Goal: Task Accomplishment & Management: Manage account settings

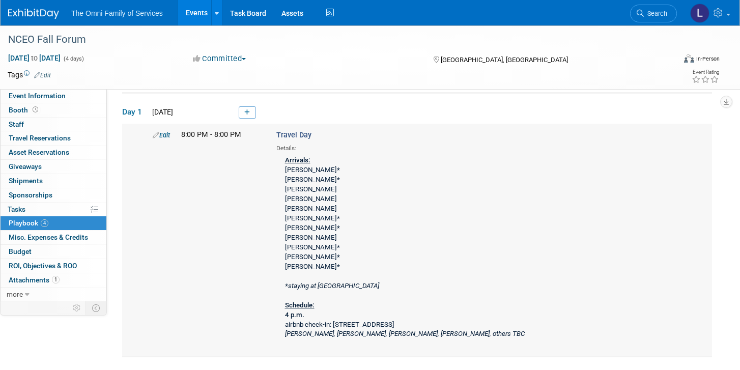
scroll to position [34, 0]
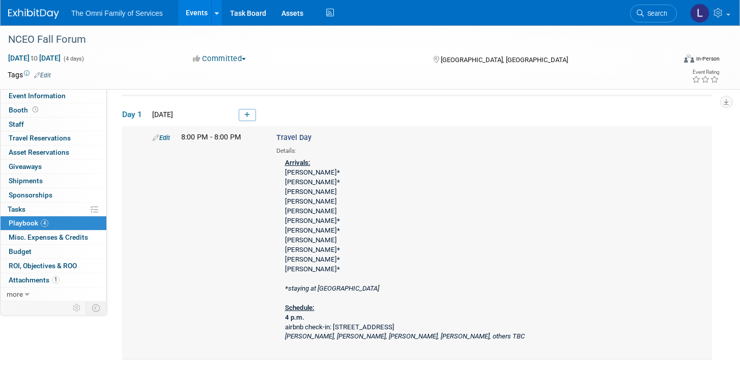
click at [166, 136] on link "Edit" at bounding box center [161, 138] width 17 height 8
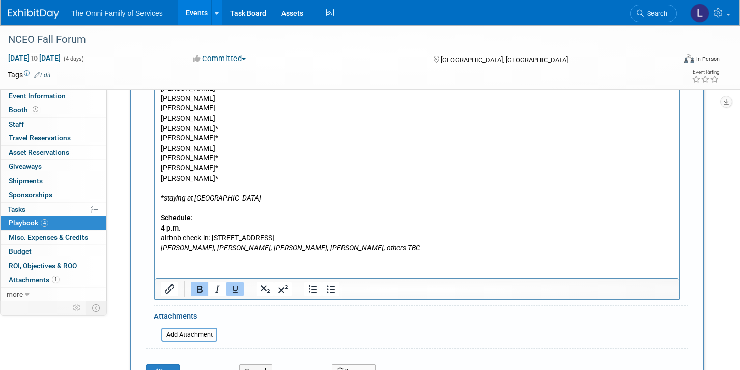
scroll to position [378, 0]
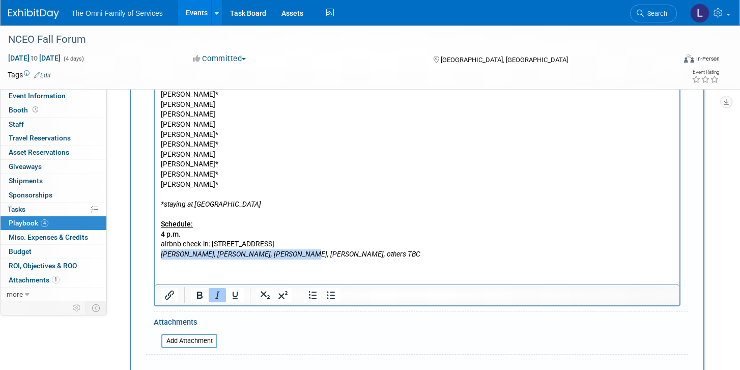
drag, startPoint x: 303, startPoint y: 257, endPoint x: 154, endPoint y: 257, distance: 148.5
click at [155, 257] on html "Arrivals: Mike Brady* Gina Drobnick* Austin Evans Mike Lenda Shannon Litton Mic…" at bounding box center [417, 162] width 524 height 193
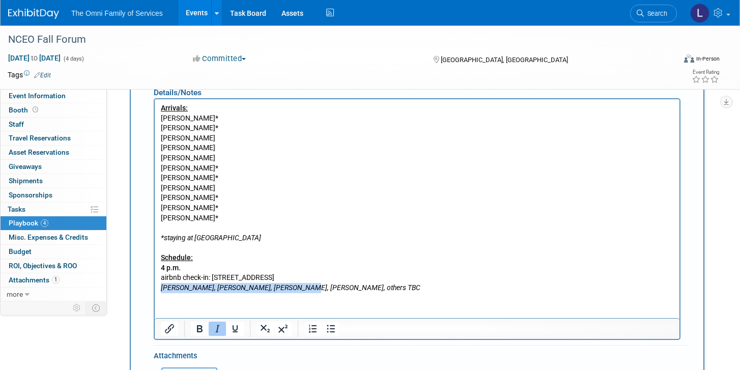
scroll to position [346, 0]
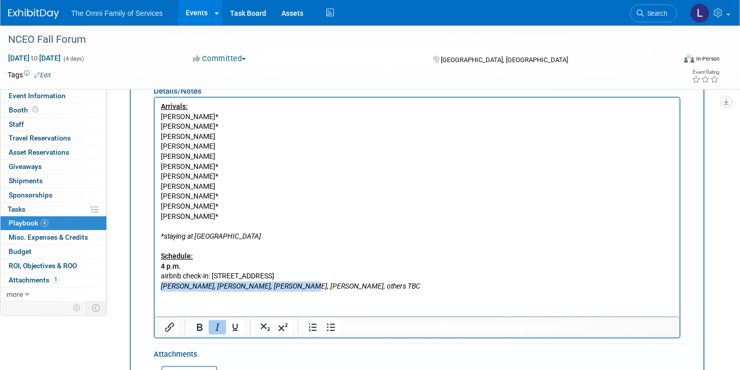
click at [174, 287] on icon "Mike, Austin, Lauren, Shannon, others TBC" at bounding box center [290, 286] width 259 height 8
drag, startPoint x: 179, startPoint y: 286, endPoint x: 153, endPoint y: 286, distance: 25.9
click at [155, 286] on html "Arrivals: Mike Brady* Gina Drobnick* Austin Evans Mike Lenda Shannon Litton Mic…" at bounding box center [417, 194] width 524 height 193
click at [182, 282] on icon "Austin, Lauren, Shannon, others TBC" at bounding box center [262, 286] width 203 height 8
drag, startPoint x: 262, startPoint y: 287, endPoint x: 225, endPoint y: 282, distance: 37.6
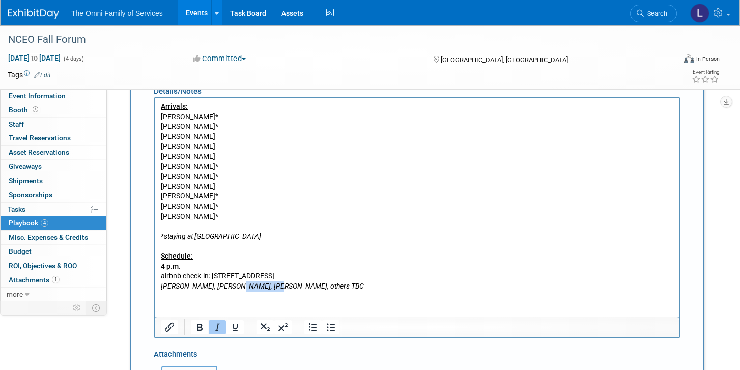
click at [225, 283] on icon "Austin, Mike L., Lauren, Shannon, others TBC" at bounding box center [262, 286] width 203 height 8
click at [225, 282] on icon "Austin, Mike L., Lauren, Shannon, others TBC" at bounding box center [262, 286] width 203 height 8
drag, startPoint x: 233, startPoint y: 284, endPoint x: 209, endPoint y: 282, distance: 24.5
click at [209, 283] on icon "Austin, Mike L., Lauren, Shannon, others TBC" at bounding box center [262, 286] width 203 height 8
click at [238, 286] on icon "Austin, Mike L., Shannon, others TBC" at bounding box center [234, 286] width 146 height 8
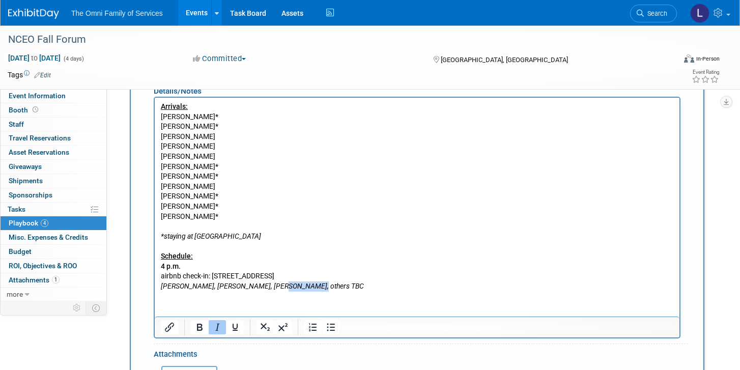
drag, startPoint x: 305, startPoint y: 290, endPoint x: 265, endPoint y: 286, distance: 40.9
click at [265, 286] on p "Arrivals: Mike Brady* Gina Drobnick* Austin Evans Mike Lenda Shannon Litton Mic…" at bounding box center [417, 196] width 513 height 189
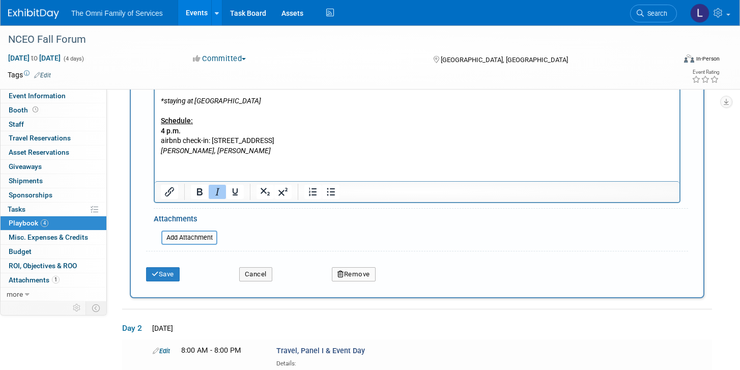
scroll to position [480, 0]
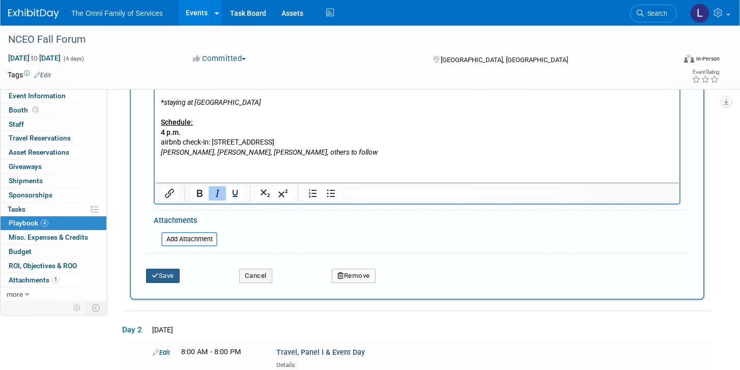
click at [168, 272] on button "Save" at bounding box center [163, 276] width 34 height 14
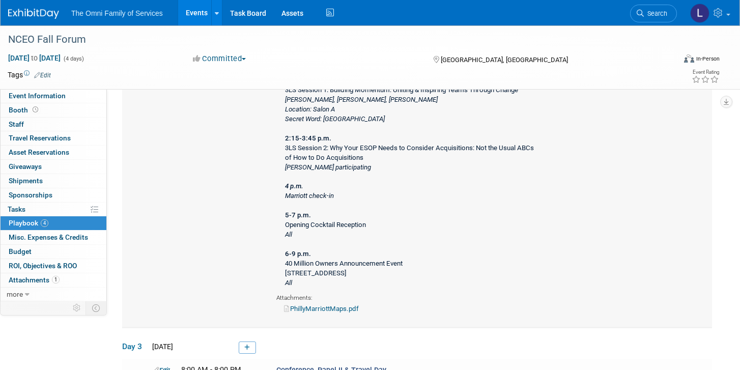
scroll to position [754, 0]
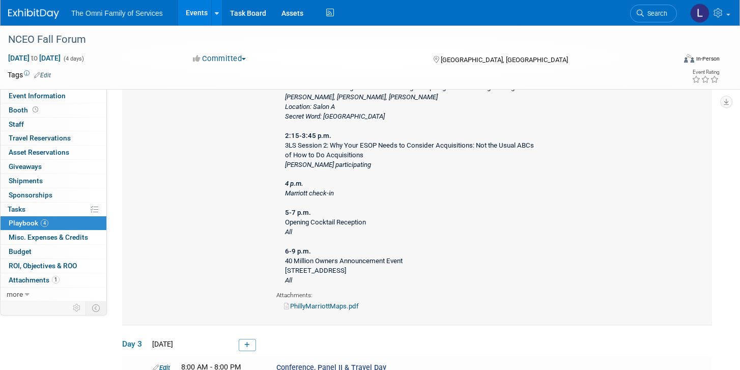
click at [314, 165] on icon "Michael M. participating" at bounding box center [328, 165] width 86 height 8
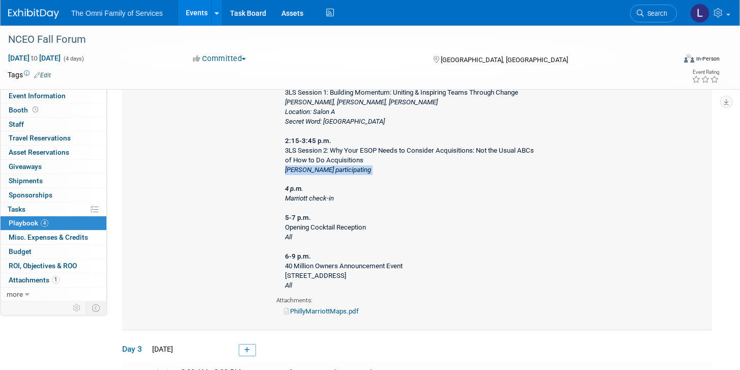
scroll to position [747, 0]
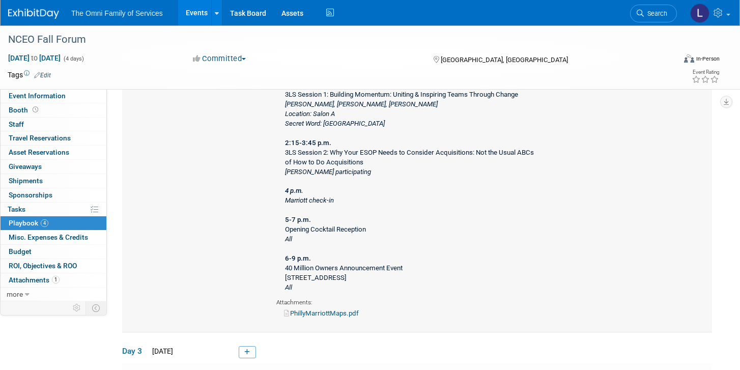
click at [318, 199] on icon "Marriott check-in" at bounding box center [309, 200] width 49 height 8
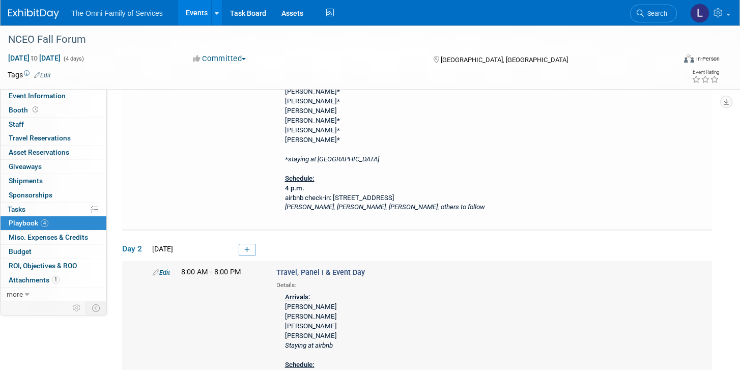
scroll to position [178, 0]
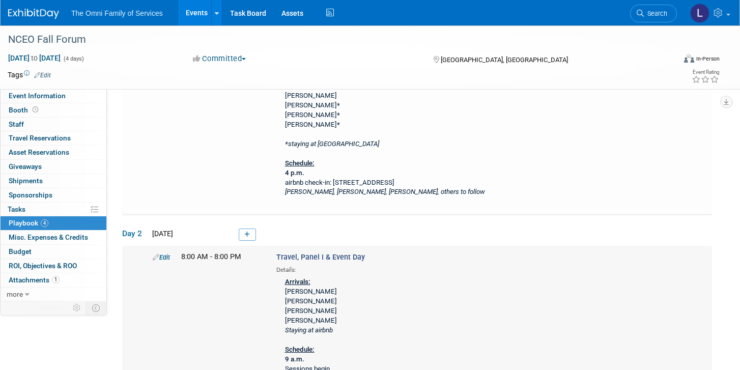
click at [164, 253] on link "Edit" at bounding box center [161, 257] width 17 height 8
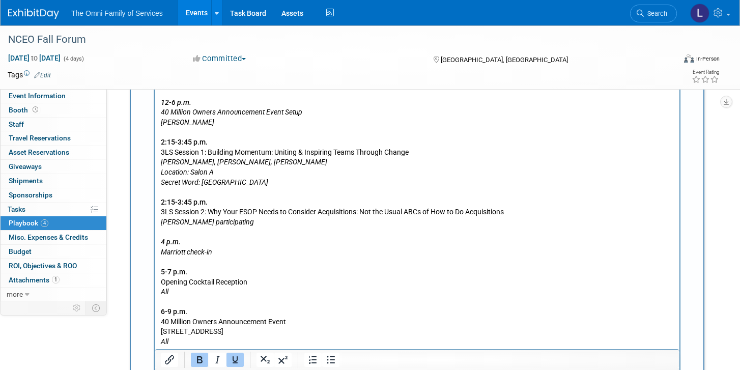
scroll to position [919, 0]
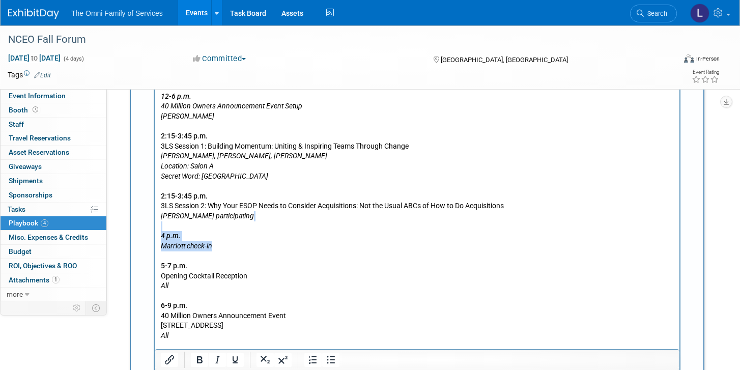
drag, startPoint x: 242, startPoint y: 243, endPoint x: 241, endPoint y: 224, distance: 18.3
click at [241, 224] on p "12-6 p.m. 40 Million Owners Announcement Event Setup Shannon, Lauren 2:15-3:45 …" at bounding box center [417, 210] width 513 height 259
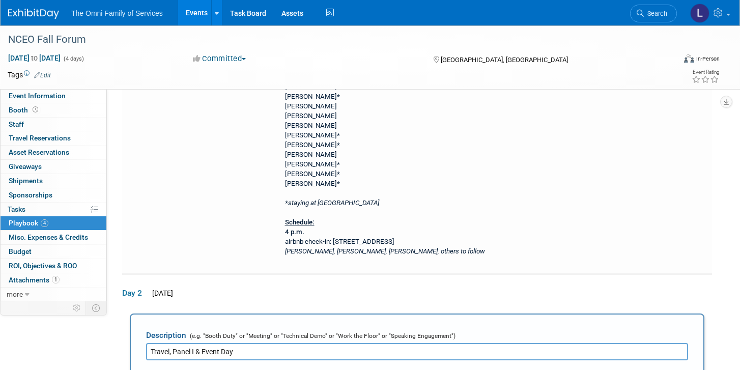
scroll to position [0, 0]
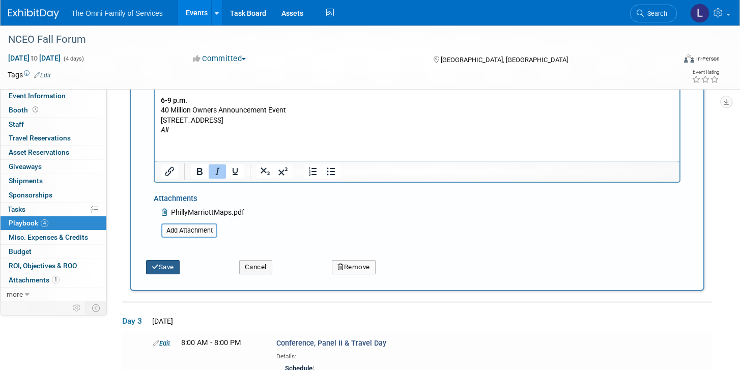
click at [166, 269] on button "Save" at bounding box center [163, 267] width 34 height 14
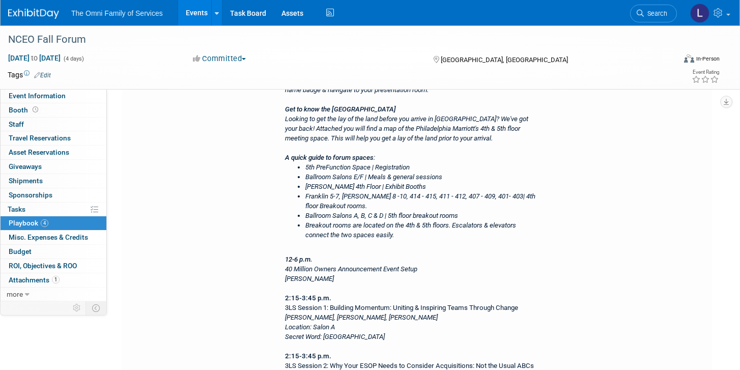
scroll to position [387, 0]
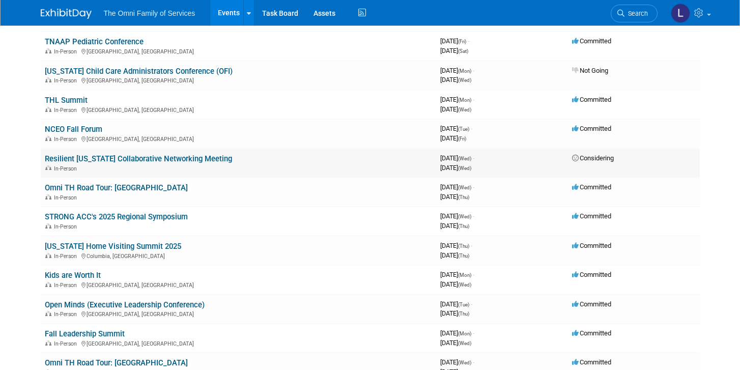
scroll to position [106, 0]
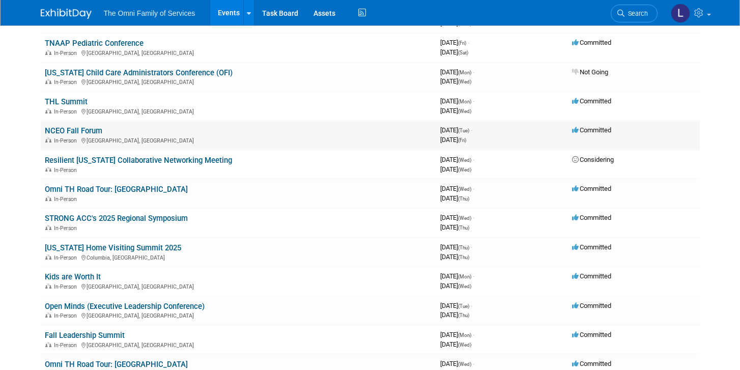
click at [95, 129] on link "NCEO Fall Forum" at bounding box center [73, 130] width 57 height 9
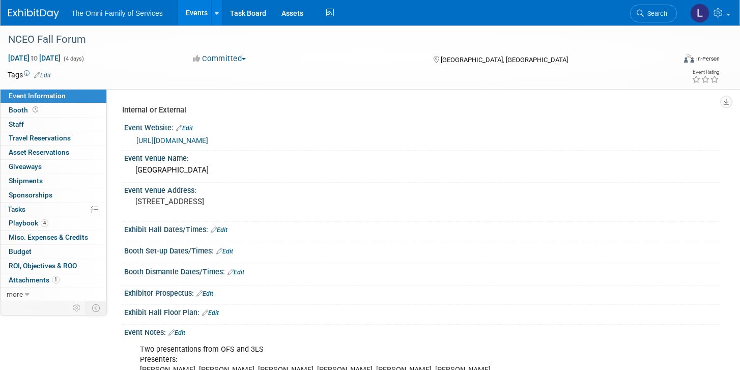
scroll to position [124, 0]
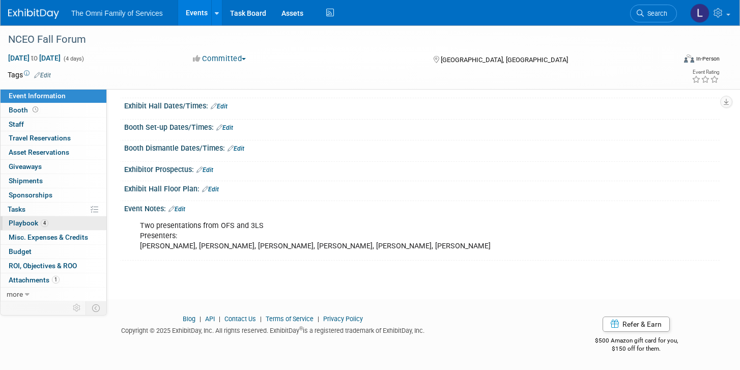
click at [18, 224] on span "Playbook 4" at bounding box center [29, 223] width 40 height 8
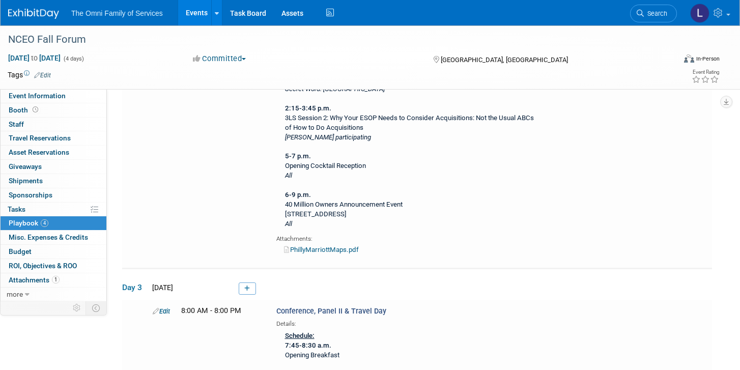
scroll to position [780, 0]
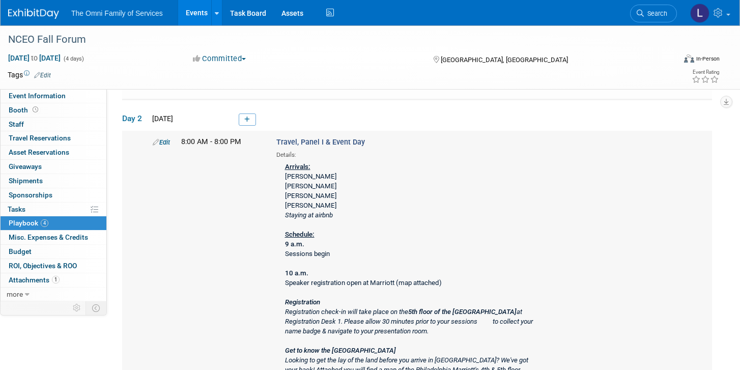
click at [161, 142] on link "Edit" at bounding box center [161, 142] width 17 height 8
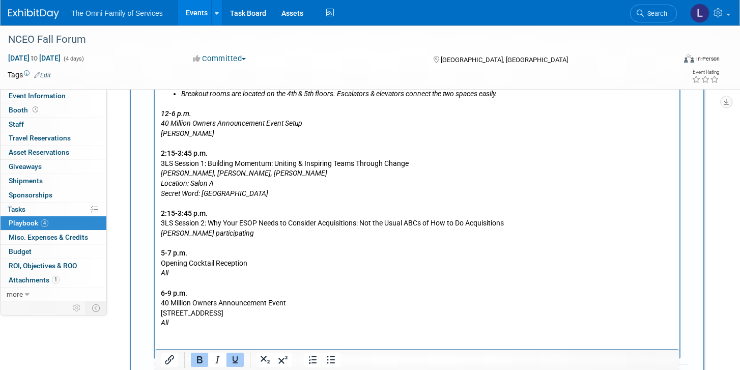
scroll to position [912, 0]
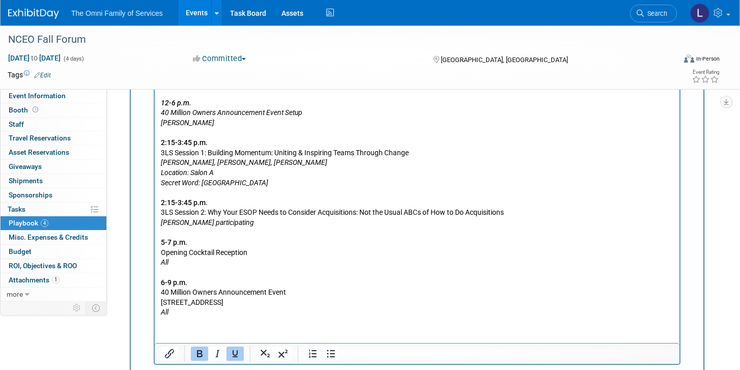
click at [201, 273] on p "12-6 p.m. 40 Million Owners Announcement Event Setup Shannon, Lauren 2:15-3:45 …" at bounding box center [417, 202] width 513 height 229
click at [197, 265] on p "12-6 p.m. 40 Million Owners Announcement Event Setup Shannon, Lauren 2:15-3:45 …" at bounding box center [417, 202] width 513 height 229
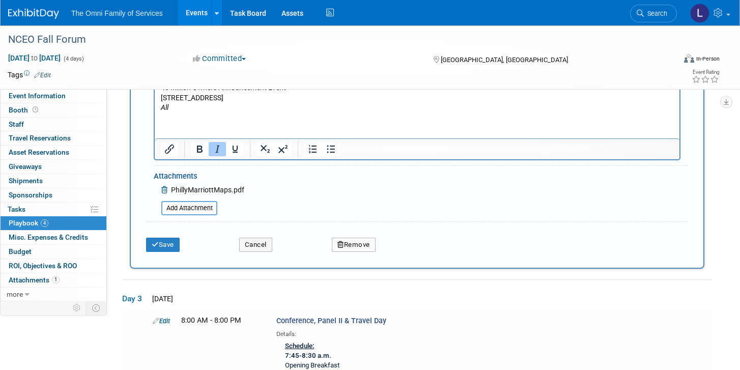
scroll to position [1076, 0]
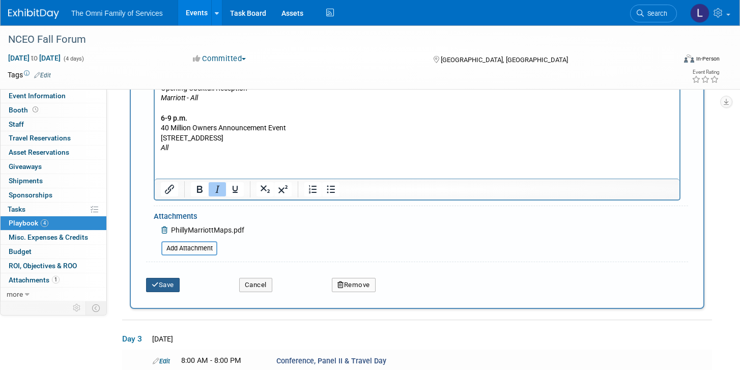
click at [165, 289] on button "Save" at bounding box center [163, 285] width 34 height 14
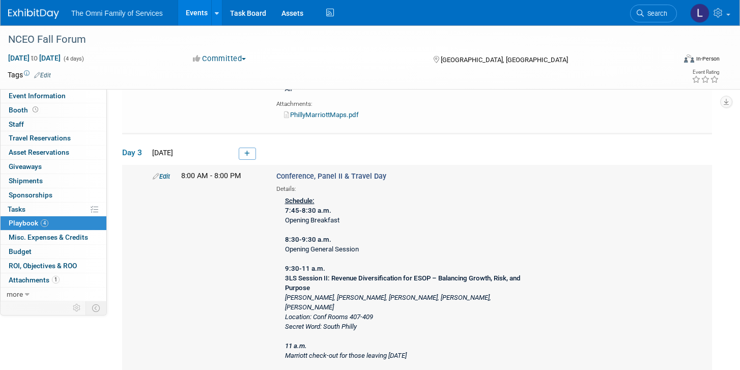
scroll to position [899, 0]
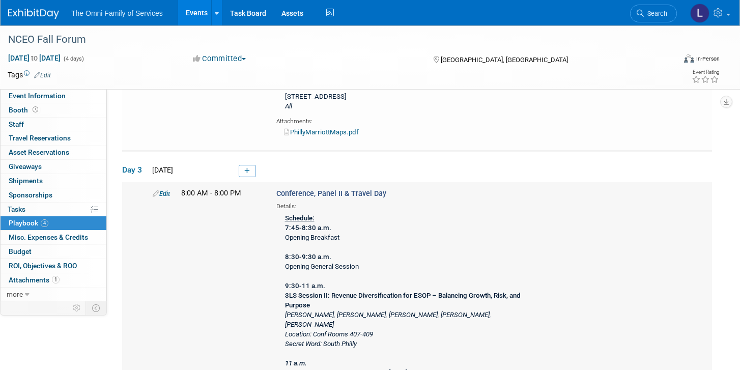
click at [163, 193] on link "Edit" at bounding box center [161, 194] width 17 height 8
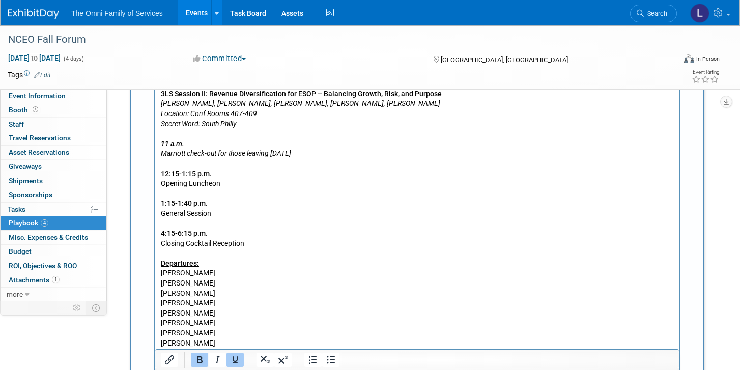
scroll to position [1358, 0]
drag, startPoint x: 312, startPoint y: 153, endPoint x: 219, endPoint y: 154, distance: 92.6
click at [219, 154] on p "Schedule: 7:45-8:30 a.m. Opening Breakfast 8:30-9:30 a.m. Opening General Sessi…" at bounding box center [417, 184] width 513 height 349
drag, startPoint x: 231, startPoint y: 159, endPoint x: 139, endPoint y: 142, distance: 94.0
click at [155, 142] on html "Schedule: 7:45-8:30 a.m. Opening Breakfast 8:30-9:30 a.m. Opening General Sessi…" at bounding box center [417, 182] width 524 height 353
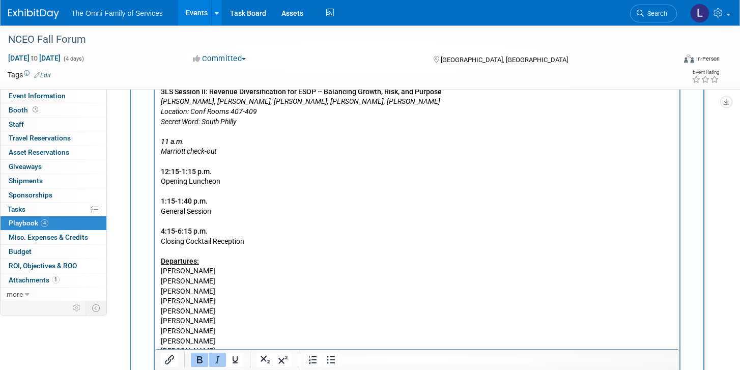
scroll to position [1362, 0]
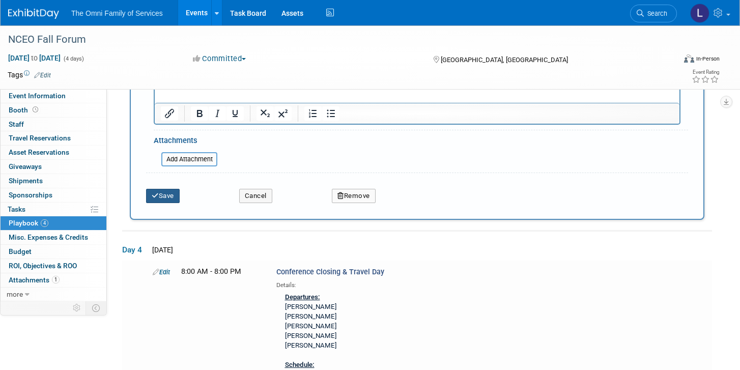
click at [169, 194] on button "Save" at bounding box center [163, 196] width 34 height 14
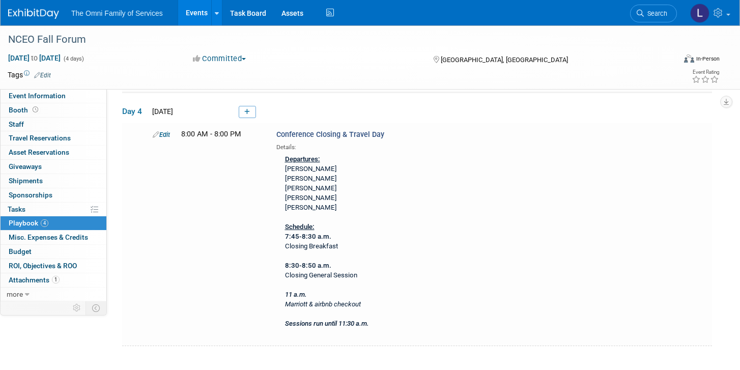
scroll to position [1368, 0]
click at [159, 128] on div "Edit 8:00 AM - 8:00 PM Conference Closing & Travel Day Details: Departures: Mik…" at bounding box center [429, 229] width 569 height 203
click at [161, 130] on link "Edit" at bounding box center [161, 134] width 17 height 8
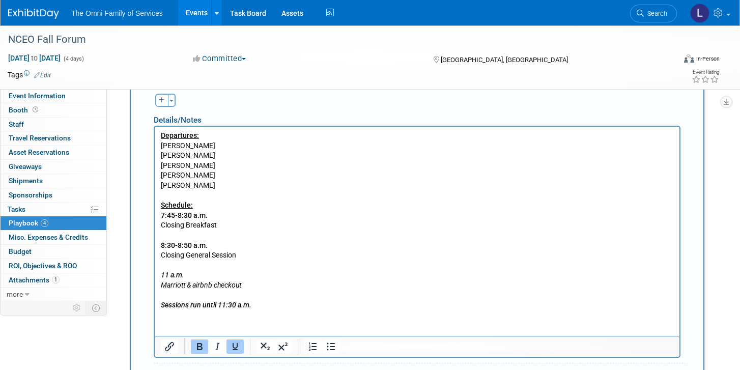
scroll to position [1641, 0]
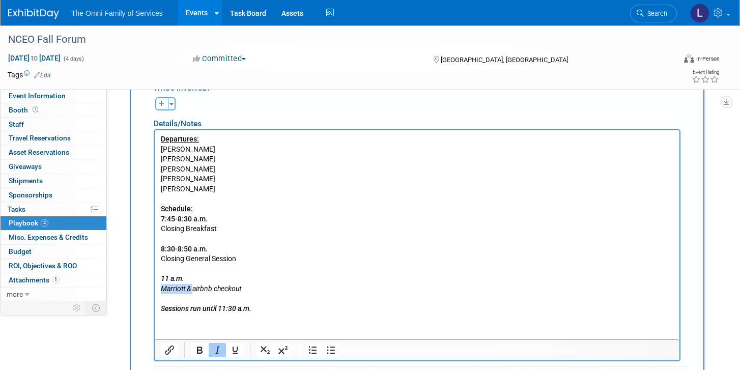
drag, startPoint x: 194, startPoint y: 289, endPoint x: 153, endPoint y: 288, distance: 41.7
click at [155, 288] on html "Departures: Mike Brady Austin Evans Mike Lenda Eric Strickland Shannon Litton S…" at bounding box center [417, 222] width 524 height 184
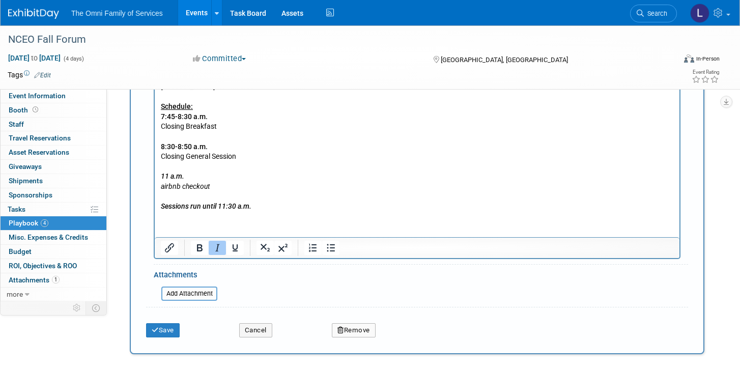
scroll to position [1747, 0]
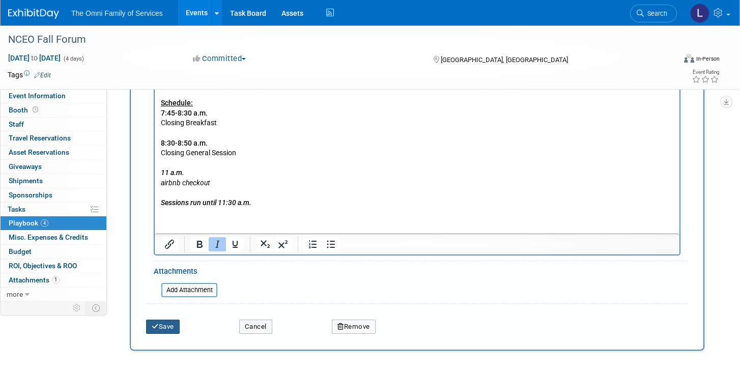
click at [165, 322] on button "Save" at bounding box center [163, 326] width 34 height 14
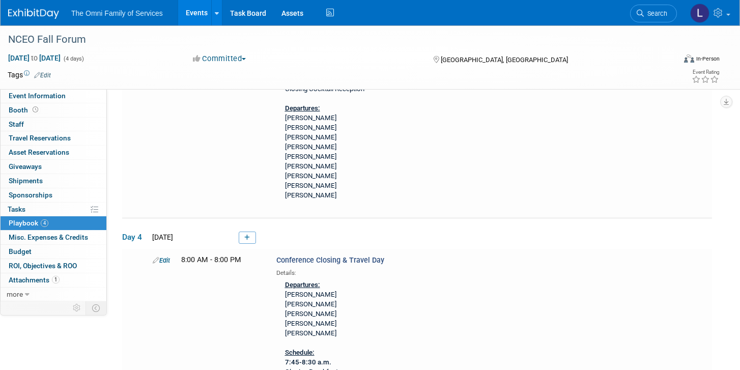
scroll to position [1243, 0]
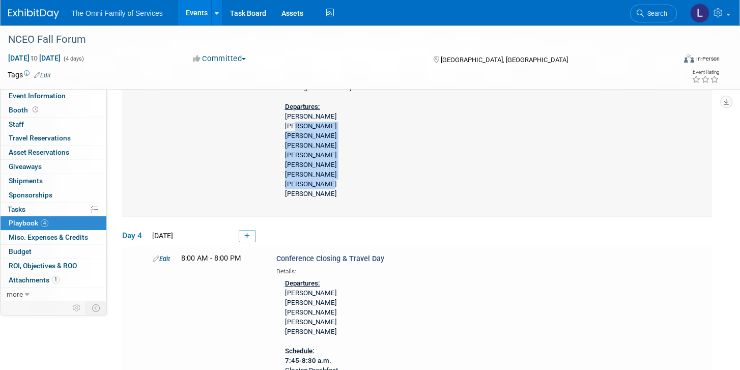
drag, startPoint x: 293, startPoint y: 115, endPoint x: 321, endPoint y: 172, distance: 63.5
click at [321, 174] on div "Schedule: 7:45-8:30 a.m. Opening Breakfast 8:30-9:30 a.m. Opening General Sessi…" at bounding box center [411, 34] width 270 height 335
click at [321, 172] on div "Schedule: 7:45-8:30 a.m. Opening Breakfast 8:30-9:30 a.m. Opening General Sessi…" at bounding box center [411, 34] width 270 height 335
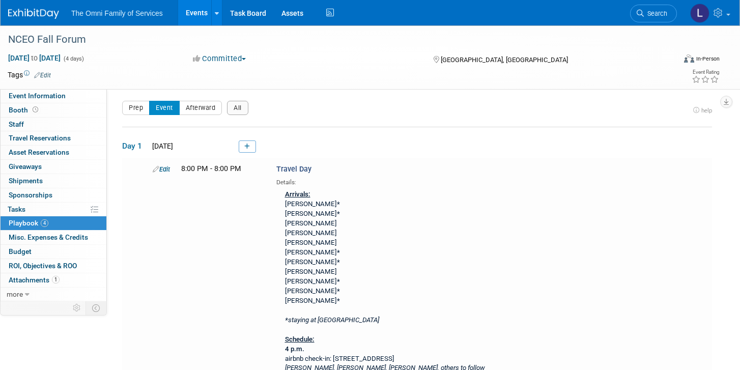
scroll to position [0, 0]
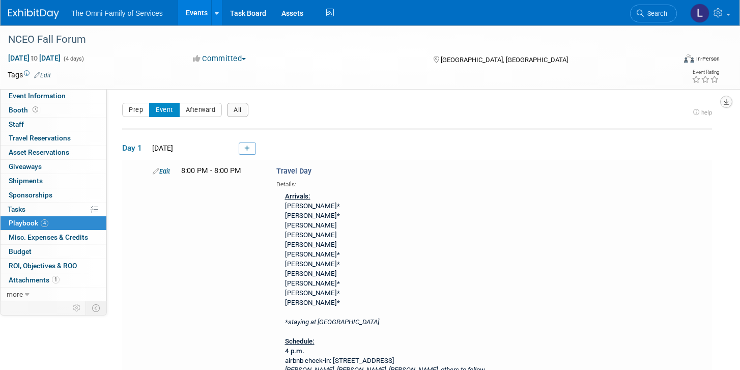
click at [725, 102] on icon "button" at bounding box center [725, 102] width 5 height 7
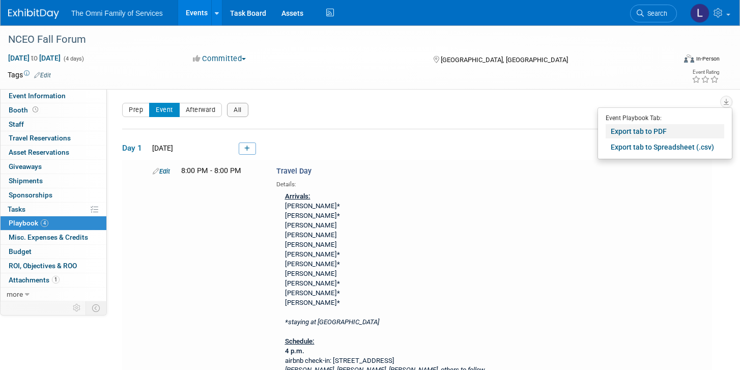
click at [631, 134] on link "Export tab to PDF" at bounding box center [664, 131] width 119 height 14
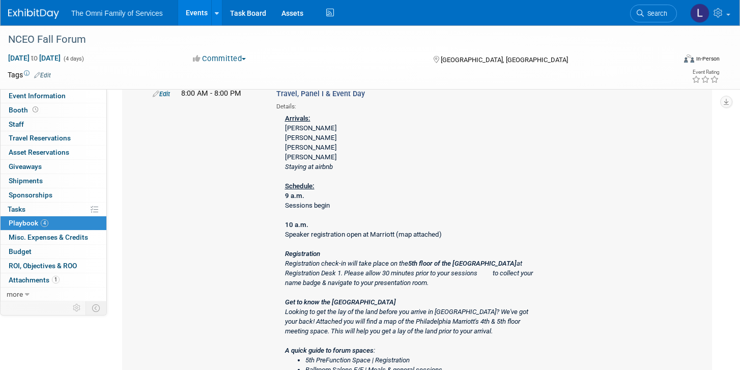
scroll to position [504, 0]
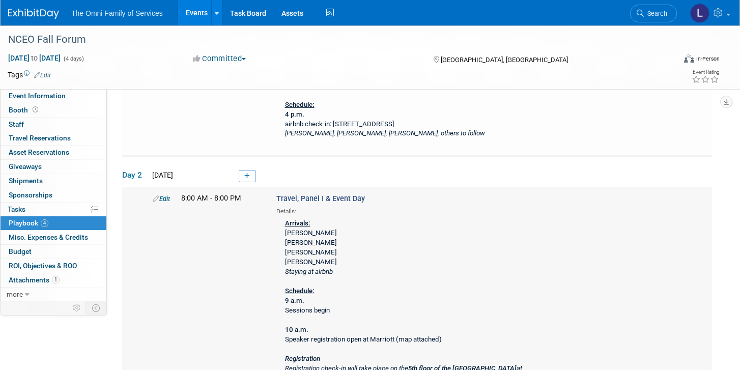
click at [160, 197] on link "Edit" at bounding box center [161, 199] width 17 height 8
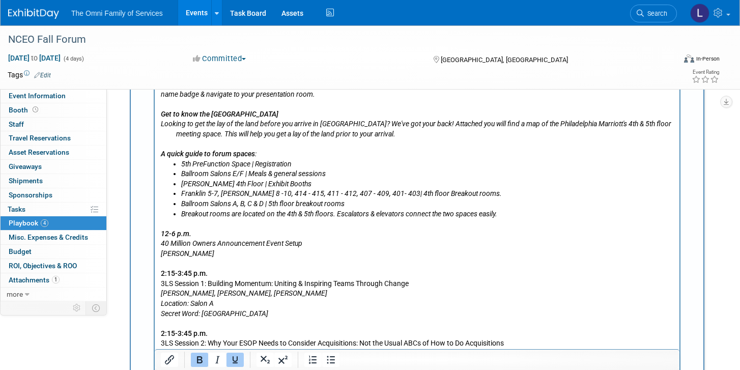
scroll to position [800, 0]
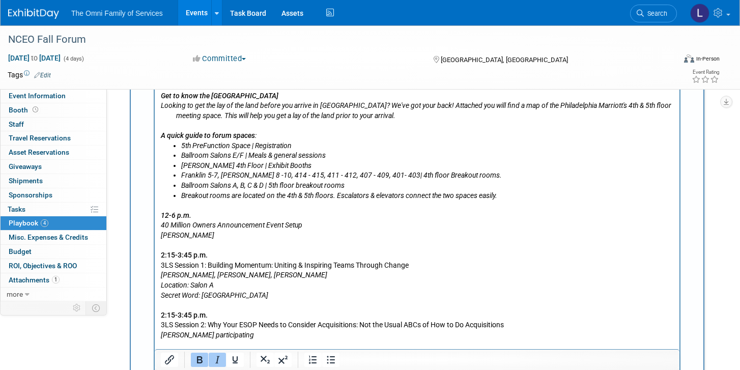
click at [168, 217] on b "12-6 p.m." at bounding box center [176, 215] width 31 height 8
click at [244, 243] on p "2-6 p.m. 40 Million Owners Announcement Event Setup Shannon, Lauren 2:15-3:45 p…" at bounding box center [417, 314] width 513 height 229
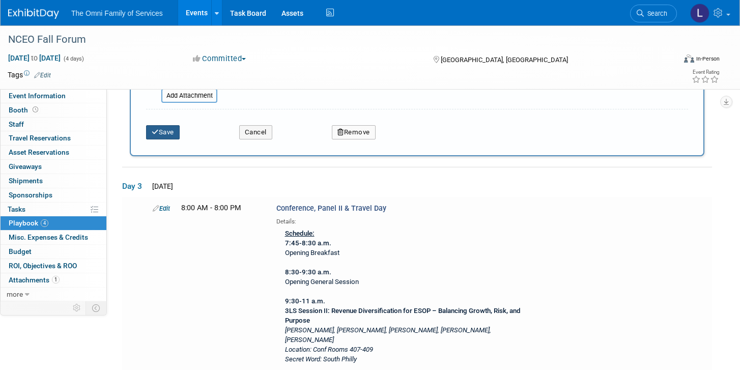
click at [174, 131] on button "Save" at bounding box center [163, 132] width 34 height 14
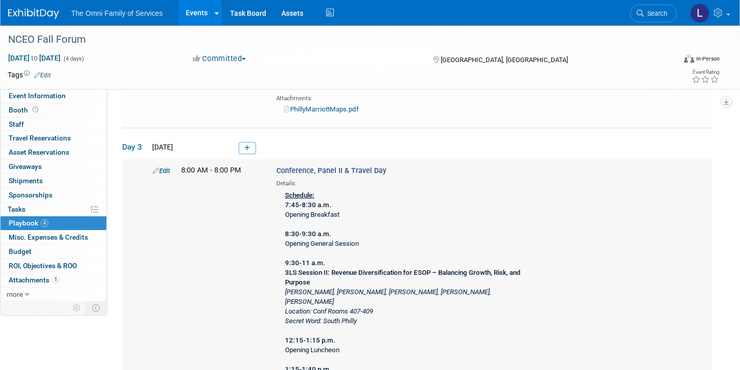
click at [167, 168] on link "Edit" at bounding box center [161, 171] width 17 height 8
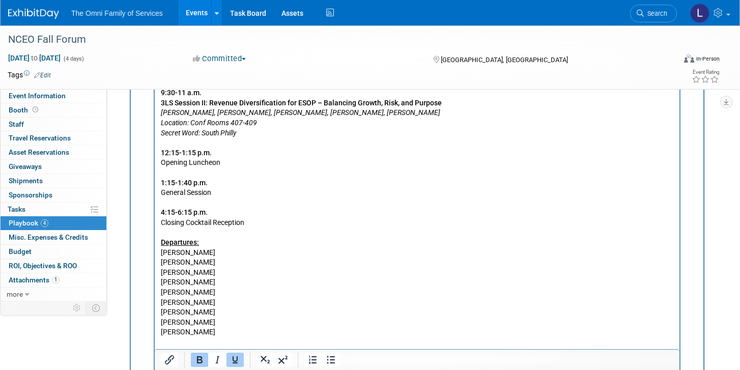
scroll to position [1348, 0]
click at [249, 216] on p "Schedule: 7:45-8:30 a.m. Opening Breakfast 8:30-9:30 a.m. Opening General Sessi…" at bounding box center [417, 178] width 513 height 319
click at [287, 226] on p "Schedule: 7:45-8:30 a.m. Opening Breakfast 8:30-9:30 a.m. Opening General Sessi…" at bounding box center [417, 178] width 513 height 319
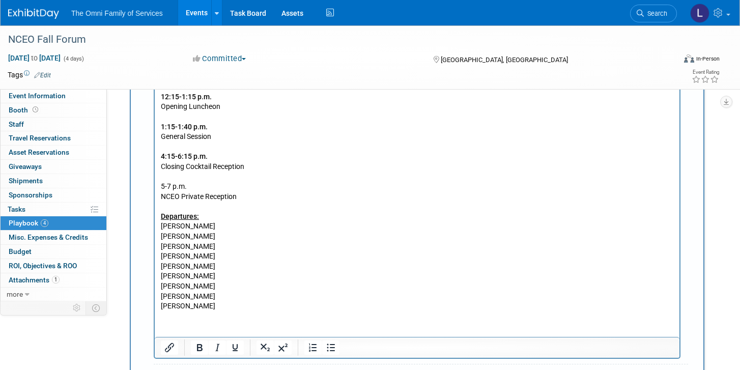
scroll to position [1421, 0]
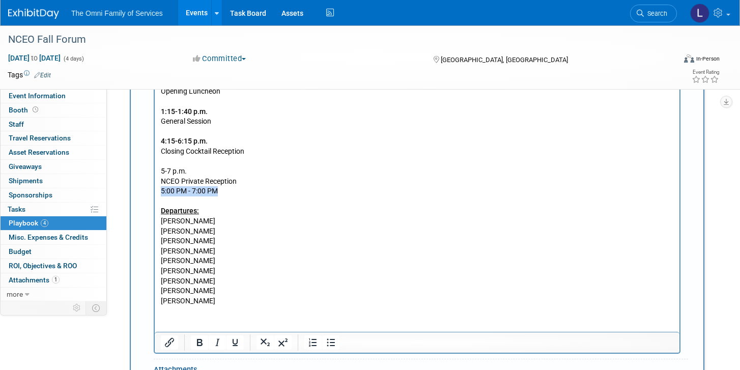
drag, startPoint x: 250, startPoint y: 191, endPoint x: 160, endPoint y: 192, distance: 90.0
click at [160, 192] on body "Schedule: 7:45-8:30 a.m. Opening Breakfast 8:30-9:30 a.m. Opening General Sessi…" at bounding box center [417, 126] width 514 height 359
click at [208, 183] on p "NCEO Private Reception" at bounding box center [417, 182] width 513 height 10
click at [207, 189] on p "Shannon, Mike, Austin Departures: Aaron Crum Gina Drobnick Josh Miller Aimee Ra…" at bounding box center [417, 246] width 513 height 120
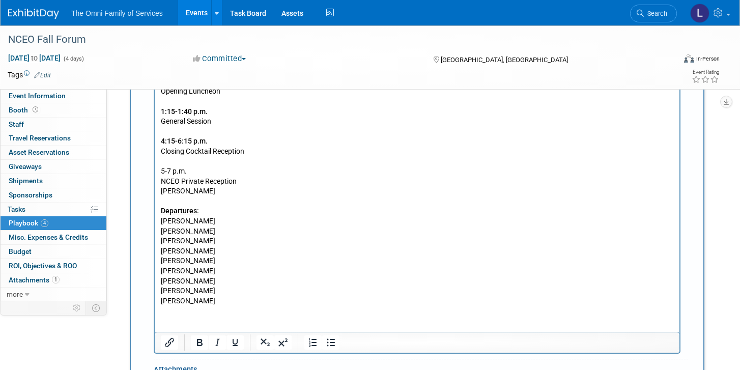
click at [207, 189] on p "Shannon, Mike, Austin Departures: Aaron Crum Gina Drobnick Josh Miller Aimee Ra…" at bounding box center [417, 246] width 513 height 120
click at [205, 189] on icon "Shannon, Mike, Austin" at bounding box center [187, 191] width 53 height 8
click at [205, 186] on p "NCEO Private Reception" at bounding box center [417, 182] width 513 height 10
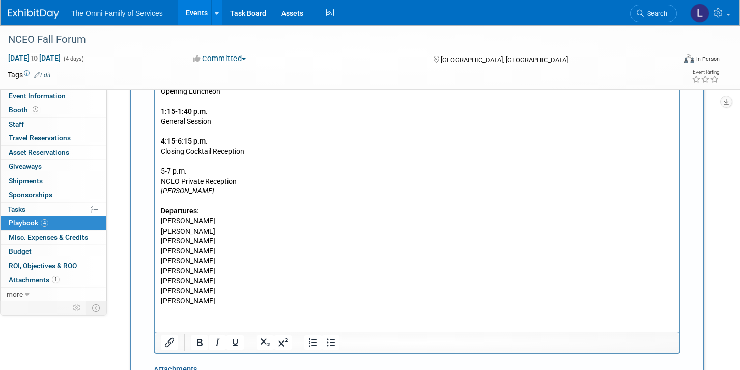
click at [209, 150] on p "Schedule: 7:45-8:30 a.m. Opening Breakfast 8:30-9:30 a.m. Opening General Sessi…" at bounding box center [417, 51] width 513 height 209
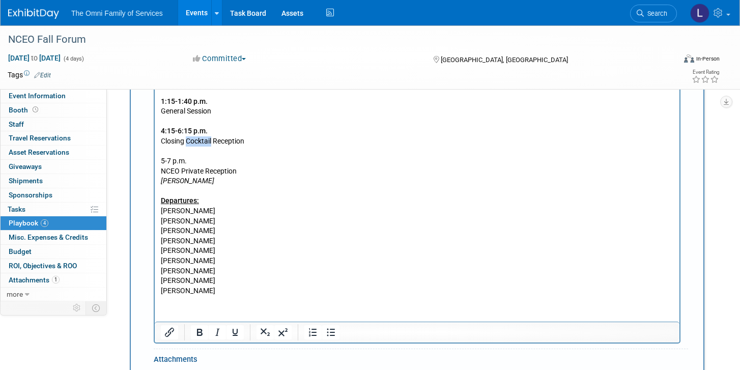
scroll to position [1411, 0]
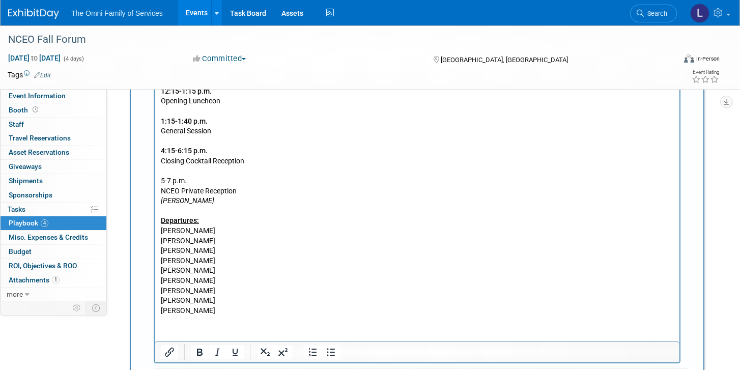
click at [197, 188] on p "NCEO Private Reception" at bounding box center [417, 191] width 513 height 10
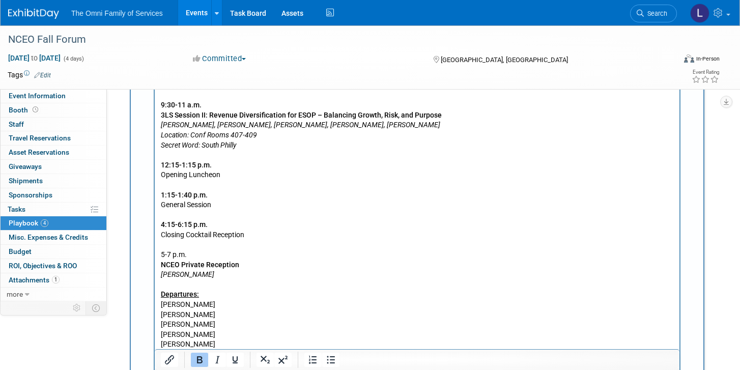
scroll to position [1335, 0]
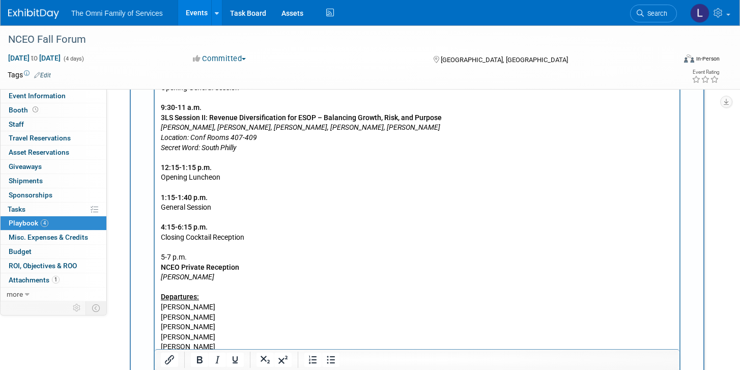
click at [197, 238] on p "Schedule: 7:45-8:30 a.m. Opening Breakfast 8:30-9:30 a.m. Opening General Sessi…" at bounding box center [417, 137] width 513 height 209
click at [189, 207] on p "Schedule: 7:45-8:30 a.m. Opening Breakfast 8:30-9:30 a.m. Opening General Sessi…" at bounding box center [417, 137] width 513 height 209
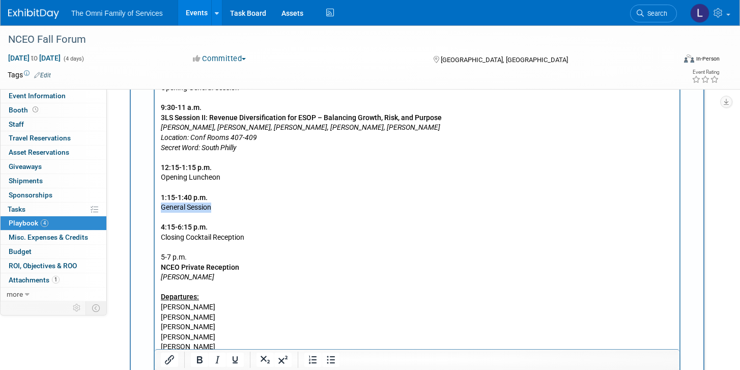
click at [189, 207] on p "Schedule: 7:45-8:30 a.m. Opening Breakfast 8:30-9:30 a.m. Opening General Sessi…" at bounding box center [417, 137] width 513 height 209
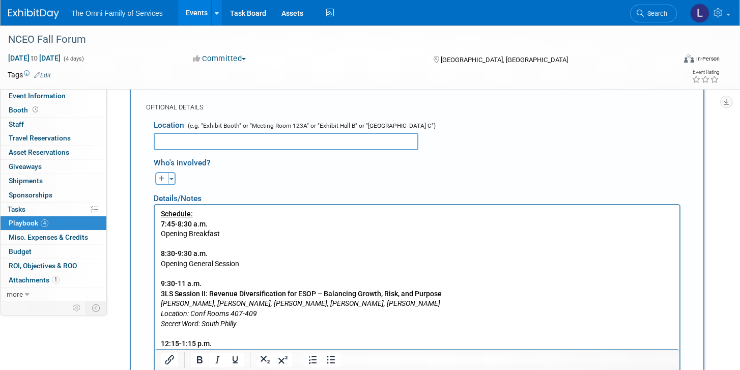
scroll to position [1166, 0]
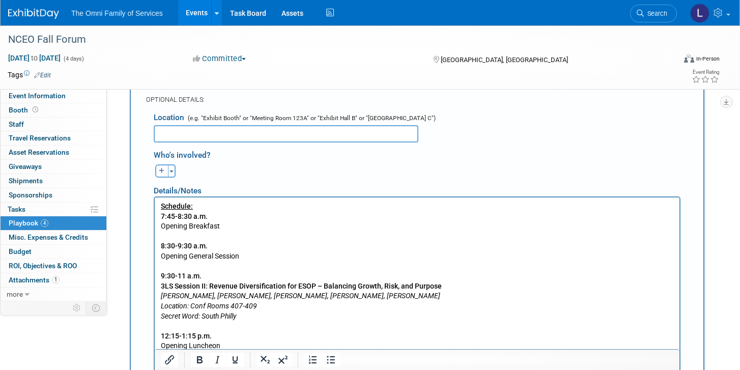
click at [188, 214] on b "7:45-8:30 a.m." at bounding box center [184, 216] width 47 height 8
click at [186, 228] on p "Schedule: 7:45-8:30 a.m. Opening Breakfast 8:30-9:30 a.m. Opening General Sessi…" at bounding box center [417, 305] width 513 height 209
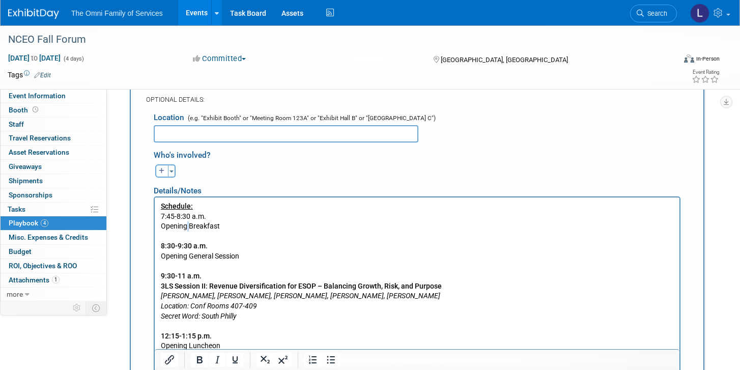
click at [186, 228] on p "Schedule: 7:45-8:30 a.m. Opening Breakfast 8:30-9:30 a.m. Opening General Sessi…" at bounding box center [417, 305] width 513 height 209
click at [182, 247] on b "8:30-9:30 a.m." at bounding box center [184, 245] width 47 height 8
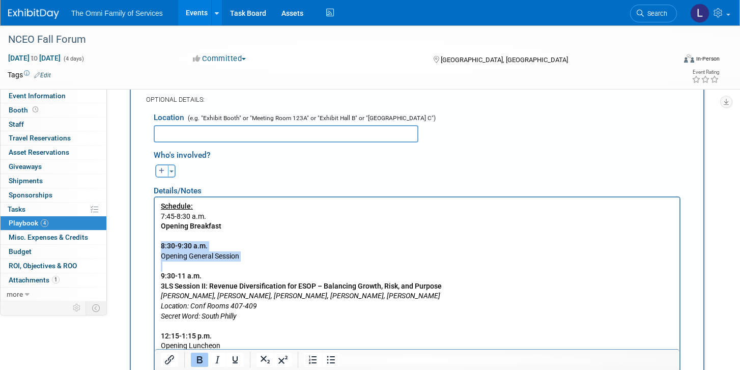
drag, startPoint x: 248, startPoint y: 261, endPoint x: 155, endPoint y: 247, distance: 94.6
click at [173, 251] on p "Schedule: 7:45-8:30 a.m. Opening Breakfast 8:30-9:30 a.m. Opening General Sessi…" at bounding box center [417, 305] width 513 height 209
click at [173, 254] on p "Schedule: 7:45-8:30 a.m. Opening Breakfast 8:30-9:30 a.m. Opening General Sessi…" at bounding box center [417, 305] width 513 height 209
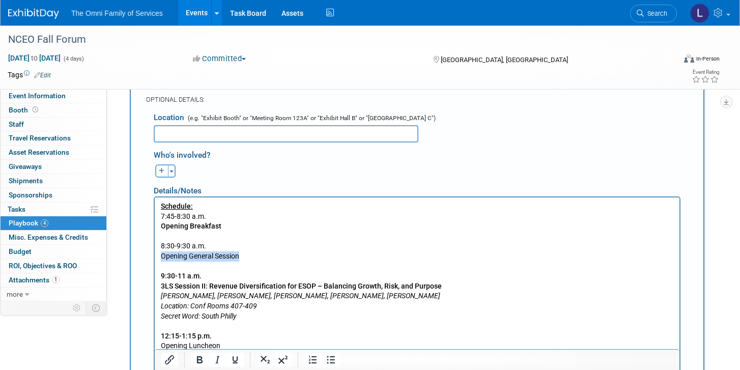
click at [173, 254] on p "Schedule: 7:45-8:30 a.m. Opening Breakfast 8:30-9:30 a.m. Opening General Sessi…" at bounding box center [417, 305] width 513 height 209
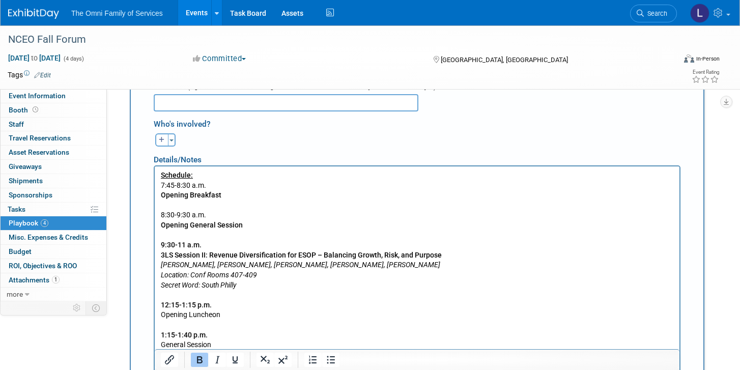
scroll to position [1211, 0]
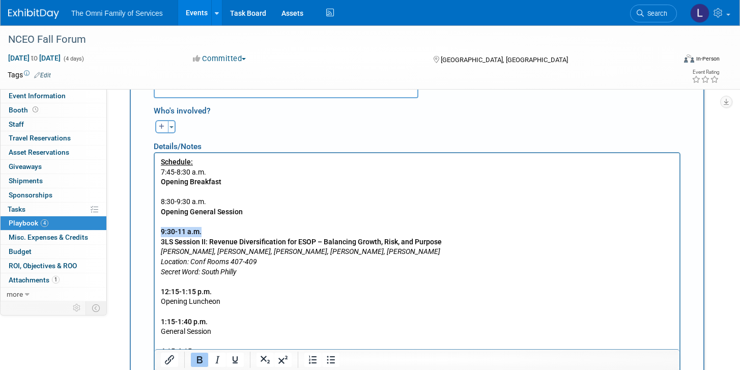
drag, startPoint x: 217, startPoint y: 229, endPoint x: 158, endPoint y: 229, distance: 59.0
click at [158, 229] on html "Schedule: 7:45-8:30 a.m. Opening Breakfast 8:30-9:30 a.m. Opening General Sessi…" at bounding box center [417, 334] width 524 height 363
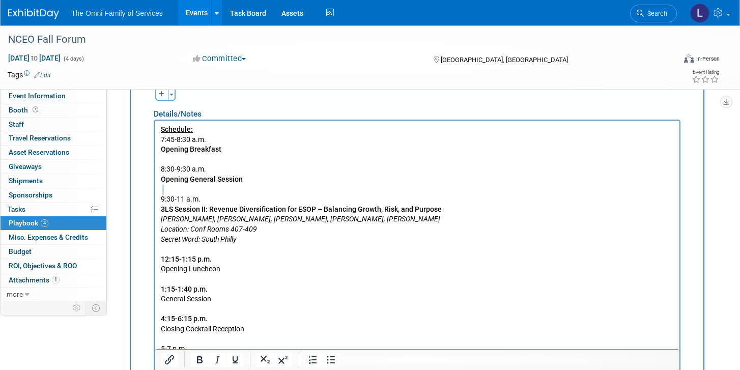
scroll to position [1258, 0]
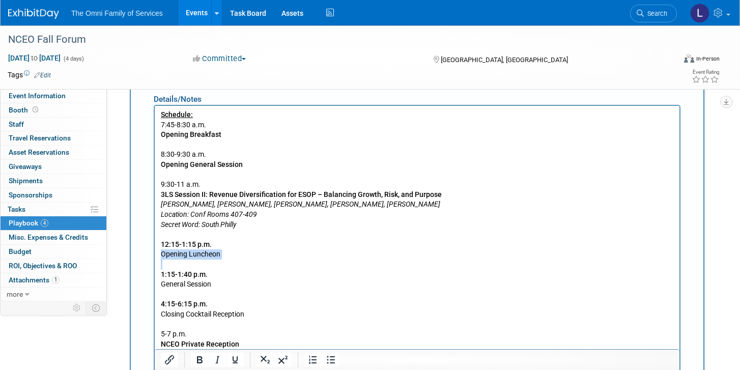
drag, startPoint x: 232, startPoint y: 262, endPoint x: 150, endPoint y: 250, distance: 83.9
click at [155, 250] on html "Schedule: 7:45-8:30 a.m. Opening Breakfast 8:30-9:30 a.m. Opening General Sessi…" at bounding box center [417, 286] width 524 height 363
drag, startPoint x: 212, startPoint y: 285, endPoint x: 140, endPoint y: 281, distance: 71.8
click at [155, 281] on html "Schedule: 7:45-8:30 a.m. Opening Breakfast 8:30-9:30 a.m. Opening General Sessi…" at bounding box center [417, 286] width 524 height 363
click at [164, 278] on b "1:15-1:40 p.m." at bounding box center [184, 274] width 47 height 8
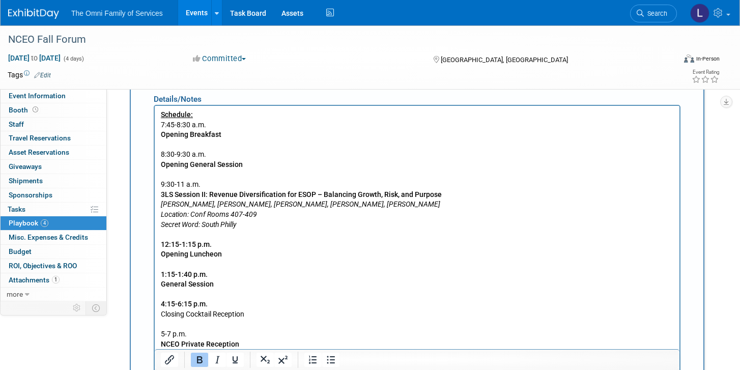
click at [164, 278] on b "1:15-1:40 p.m." at bounding box center [184, 274] width 47 height 8
click at [179, 247] on b "12:15-1:15 p.m." at bounding box center [186, 244] width 51 height 8
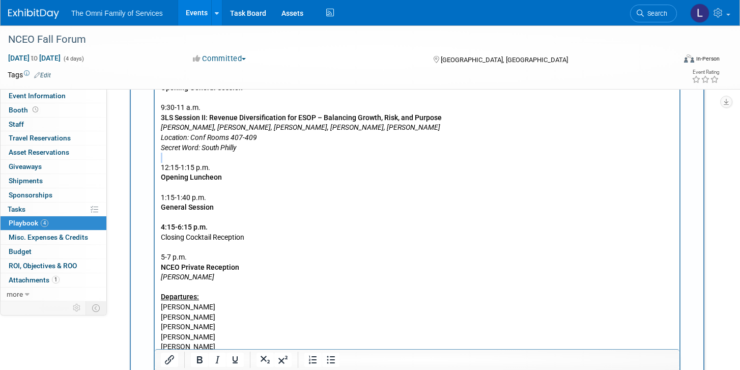
scroll to position [1341, 0]
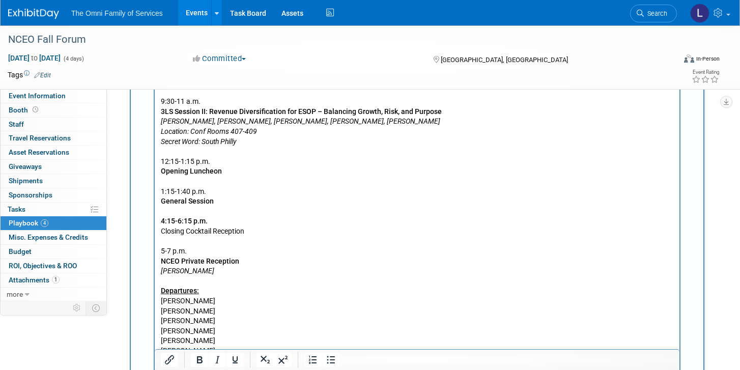
click at [179, 220] on b "4:15-6:15 p.m." at bounding box center [184, 220] width 47 height 8
click at [184, 231] on p "Schedule: 7:45-8:30 a.m. Opening Breakfast 8:30-9:30 a.m. Opening General Sessi…" at bounding box center [417, 130] width 513 height 209
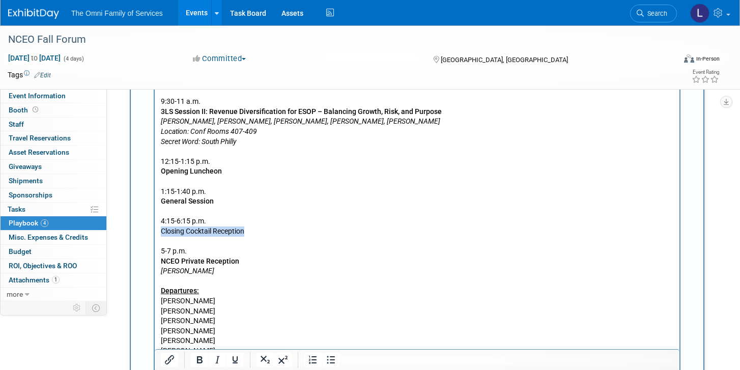
click at [184, 231] on p "Schedule: 7:45-8:30 a.m. Opening Breakfast 8:30-9:30 a.m. Opening General Sessi…" at bounding box center [417, 130] width 513 height 209
click at [176, 252] on p "5-7 p.m." at bounding box center [417, 251] width 513 height 10
click at [174, 261] on b "NCEO Private Reception" at bounding box center [200, 260] width 78 height 8
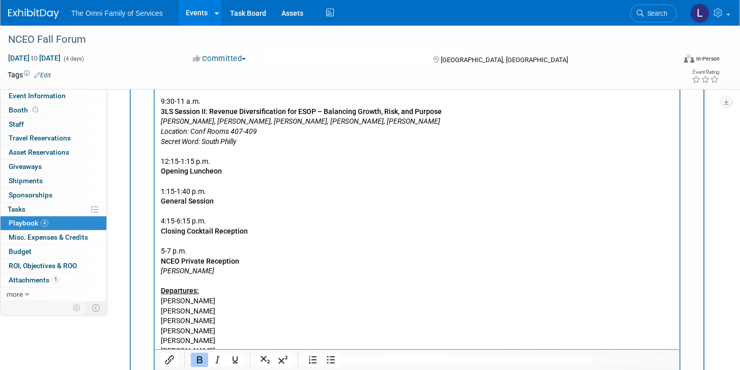
click at [174, 261] on b "NCEO Private Reception" at bounding box center [200, 260] width 78 height 8
click at [271, 261] on p "NCEO Private Reception" at bounding box center [417, 261] width 513 height 10
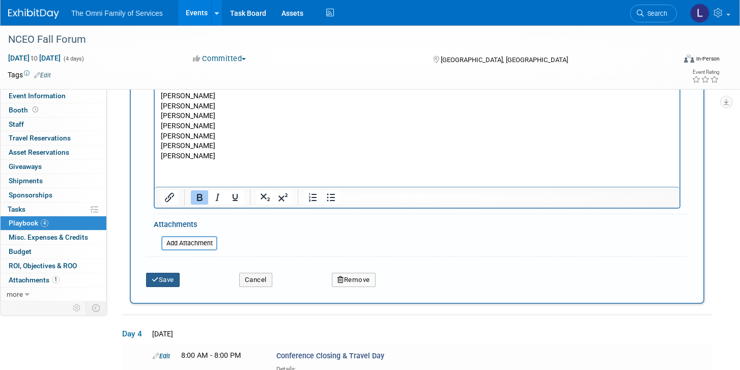
click at [168, 277] on button "Save" at bounding box center [163, 280] width 34 height 14
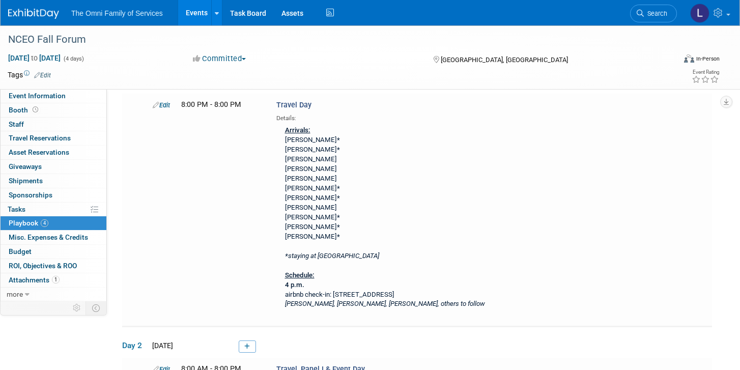
scroll to position [0, 0]
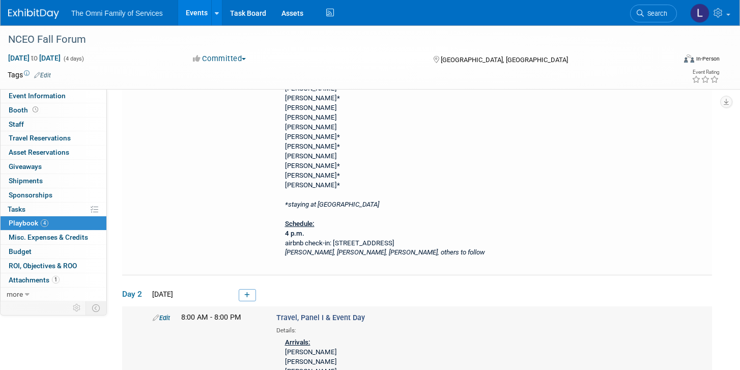
click at [162, 314] on link "Edit" at bounding box center [161, 318] width 17 height 8
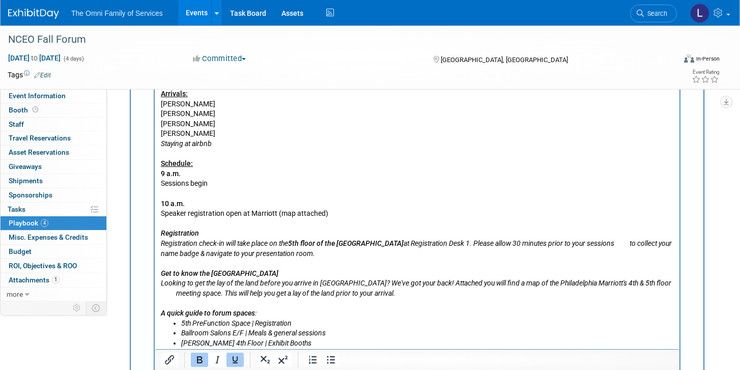
scroll to position [633, 0]
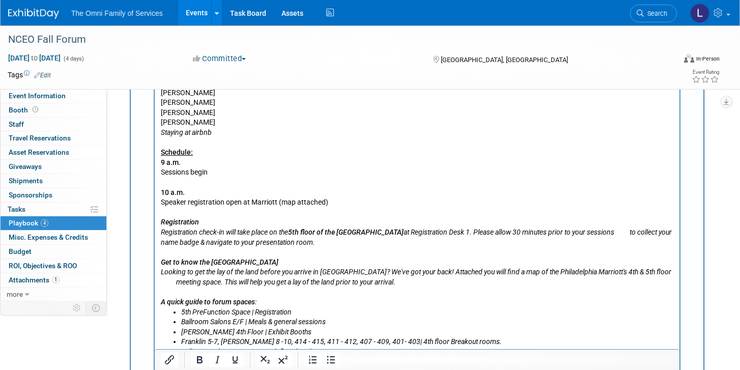
click at [179, 172] on p "Arrivals: Josh Miller Mike Schatz Bryan Ries Aaron Crum Staying at airbnb Sched…" at bounding box center [417, 191] width 513 height 229
click at [175, 161] on b "9 a.m." at bounding box center [171, 162] width 20 height 8
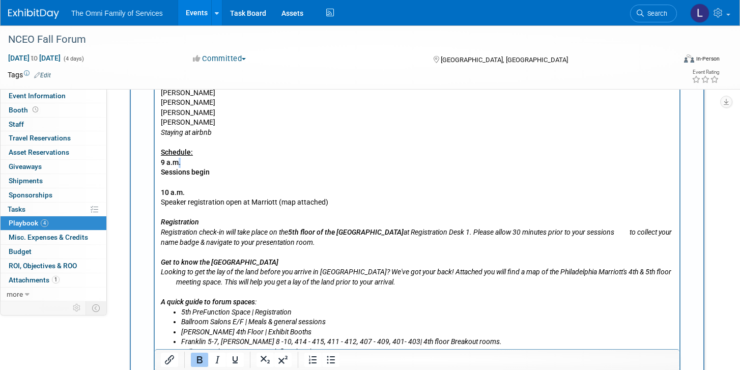
click at [175, 161] on b "9 a.m." at bounding box center [171, 162] width 20 height 8
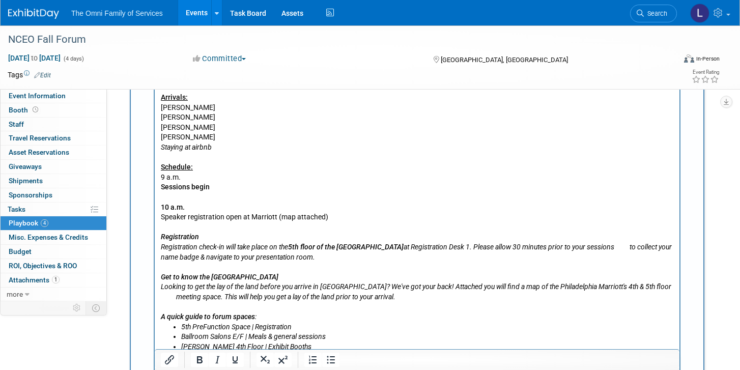
scroll to position [622, 0]
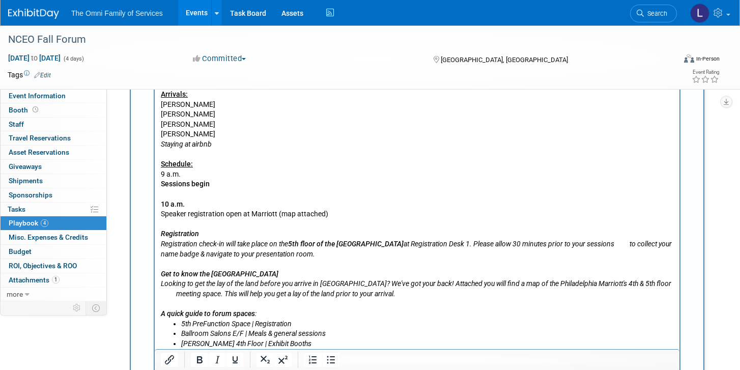
click at [178, 210] on p "Arrivals: Josh Miller Mike Schatz Bryan Ries Aaron Crum Staying at airbnb Sched…" at bounding box center [417, 203] width 513 height 229
click at [174, 202] on b "10 a.m." at bounding box center [173, 203] width 24 height 8
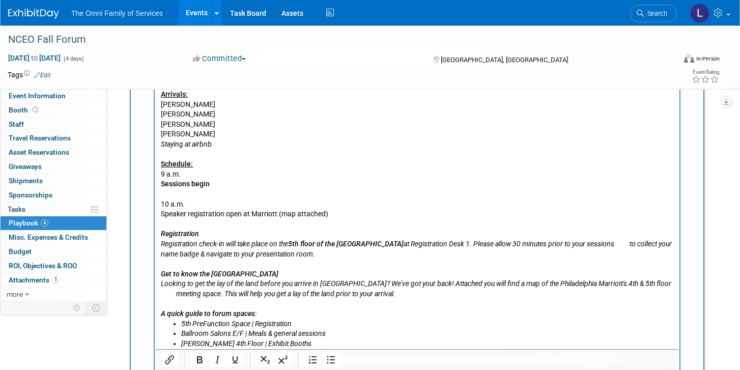
click at [176, 212] on p "Arrivals: Josh Miller Mike Schatz Bryan Ries Aaron Crum Staying at airbnb Sched…" at bounding box center [417, 203] width 513 height 229
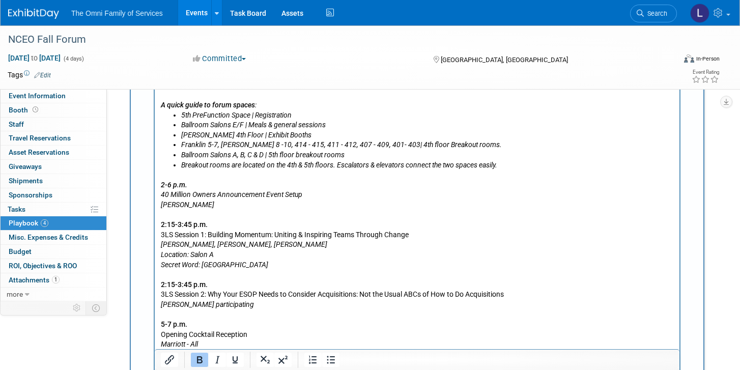
scroll to position [834, 0]
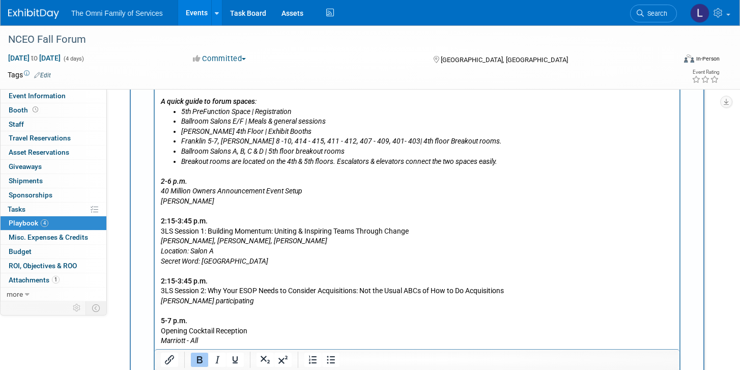
click at [173, 180] on b "2-6 p.m." at bounding box center [174, 181] width 26 height 8
click at [176, 193] on icon "40 Million Owners Announcement Event Setup" at bounding box center [231, 191] width 141 height 8
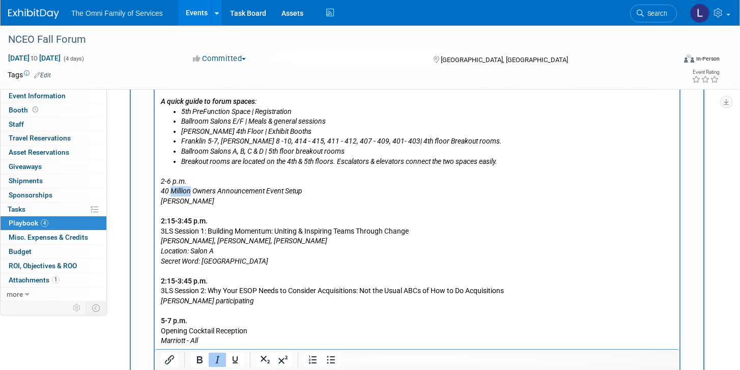
click at [176, 193] on icon "40 Million Owners Announcement Event Setup" at bounding box center [231, 191] width 141 height 8
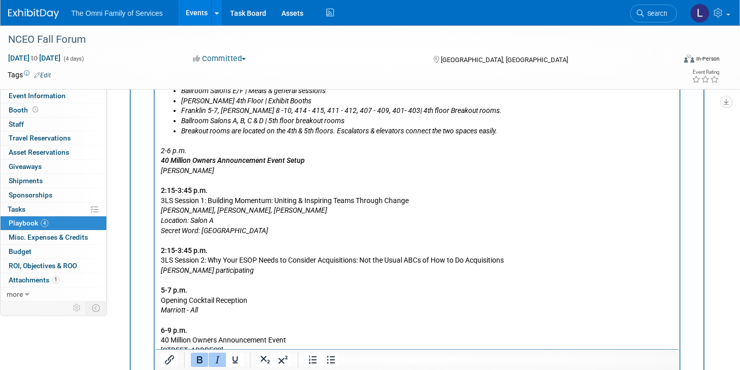
scroll to position [873, 0]
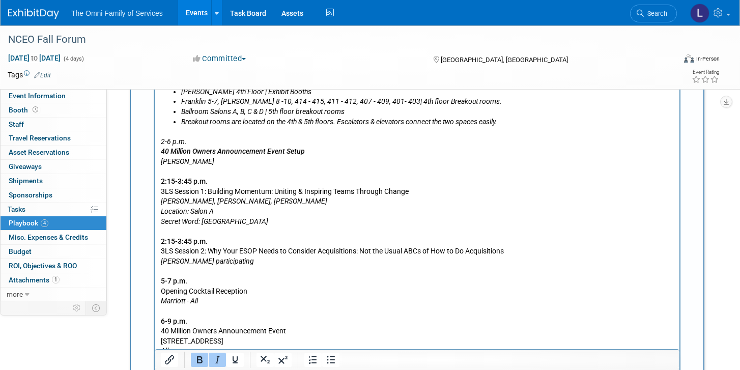
click at [176, 184] on b "2:15-3:45 p.m." at bounding box center [184, 181] width 47 height 8
click at [177, 194] on p "2-6 p.m. 40 Million Owners Announcement Event Setup Shannon, Lauren 2:15-3:45 p…" at bounding box center [417, 241] width 513 height 229
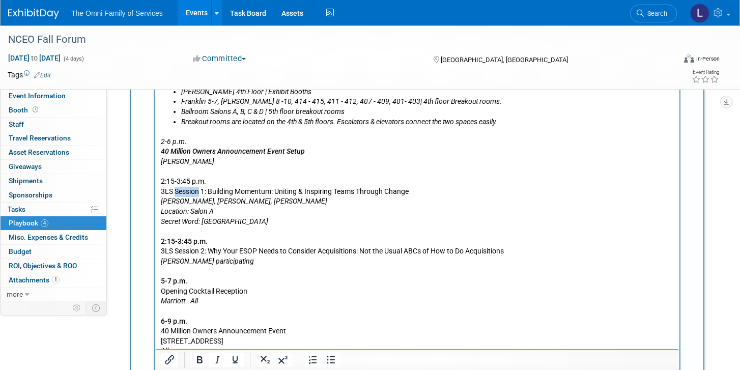
click at [177, 194] on p "2-6 p.m. 40 Million Owners Announcement Event Setup Shannon, Lauren 2:15-3:45 p…" at bounding box center [417, 241] width 513 height 229
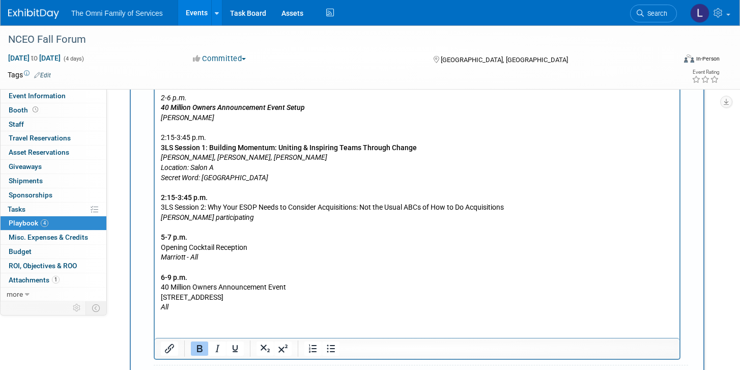
scroll to position [919, 0]
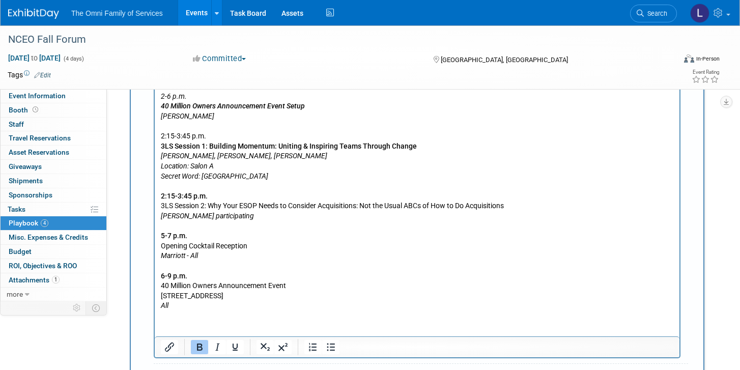
click at [177, 194] on b "2:15-3:45 p.m." at bounding box center [184, 196] width 47 height 8
click at [179, 204] on p "2-6 p.m. 40 Million Owners Announcement Event Setup Shannon, Lauren 2:15-3:45 p…" at bounding box center [417, 195] width 513 height 229
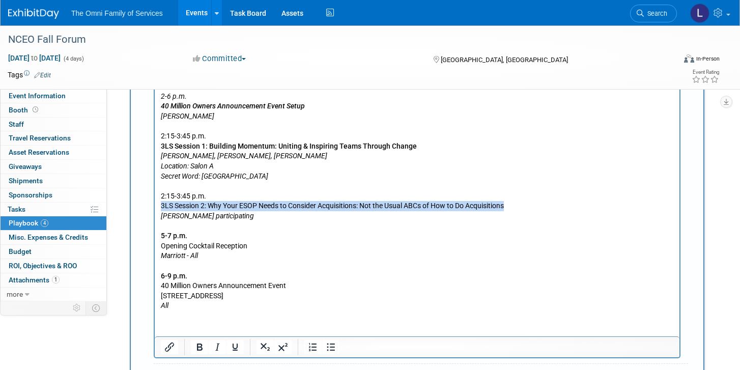
click at [179, 204] on p "2-6 p.m. 40 Million Owners Announcement Event Setup Shannon, Lauren 2:15-3:45 p…" at bounding box center [417, 195] width 513 height 229
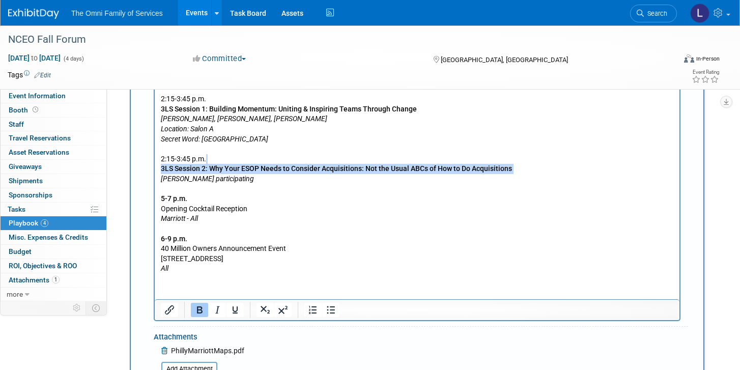
scroll to position [966, 0]
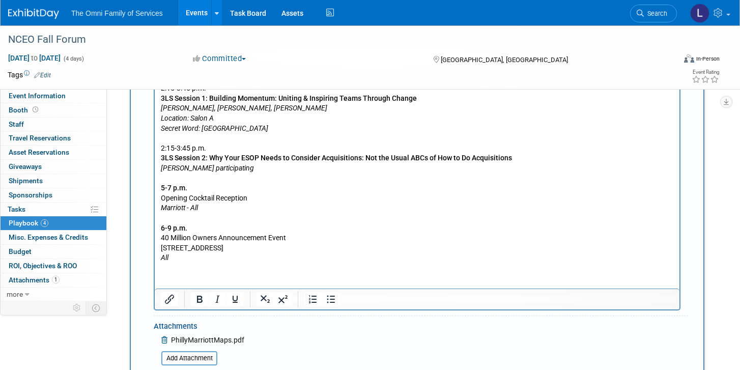
click at [179, 198] on p "2-6 p.m. 40 Million Owners Announcement Event Setup Shannon, Lauren 2:15-3:45 p…" at bounding box center [417, 148] width 513 height 229
click at [171, 192] on p "2-6 p.m. 40 Million Owners Announcement Event Setup Shannon, Lauren 2:15-3:45 p…" at bounding box center [417, 148] width 513 height 229
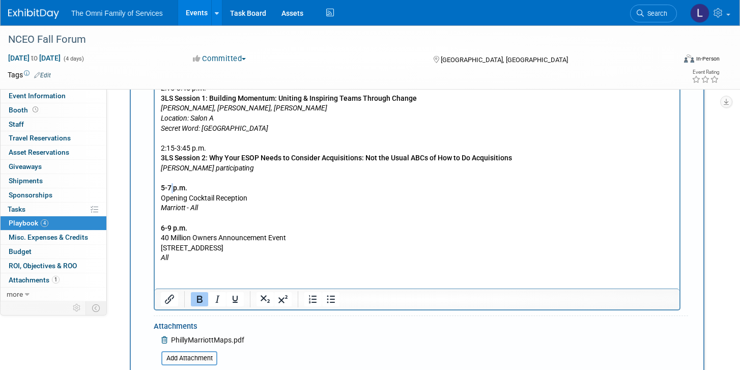
click at [171, 192] on p "2-6 p.m. 40 Million Owners Announcement Event Setup Shannon, Lauren 2:15-3:45 p…" at bounding box center [417, 148] width 513 height 229
click at [172, 198] on p "2-6 p.m. 40 Million Owners Announcement Event Setup Shannon, Lauren 2:15-3:45 p…" at bounding box center [417, 148] width 513 height 229
click at [166, 230] on b "6-9 p.m." at bounding box center [174, 228] width 26 height 8
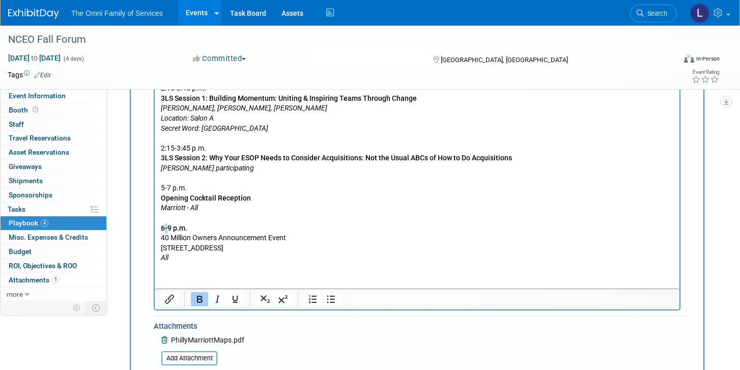
click at [166, 230] on b "6-9 p.m." at bounding box center [174, 228] width 26 height 8
click at [167, 233] on p "2-6 p.m. 40 Million Owners Announcement Event Setup Shannon, Lauren 2:15-3:45 p…" at bounding box center [417, 148] width 513 height 229
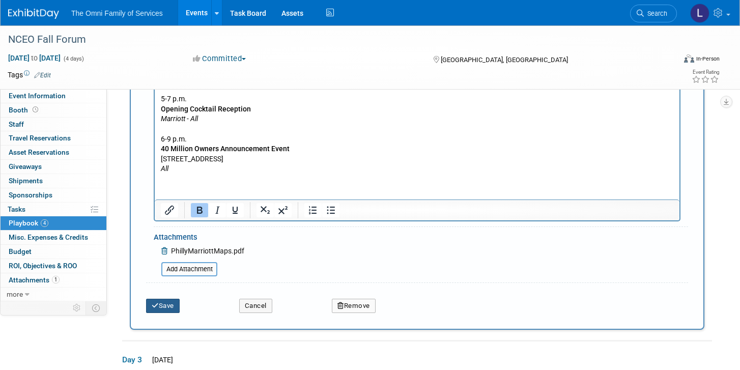
click at [164, 310] on button "Save" at bounding box center [163, 306] width 34 height 14
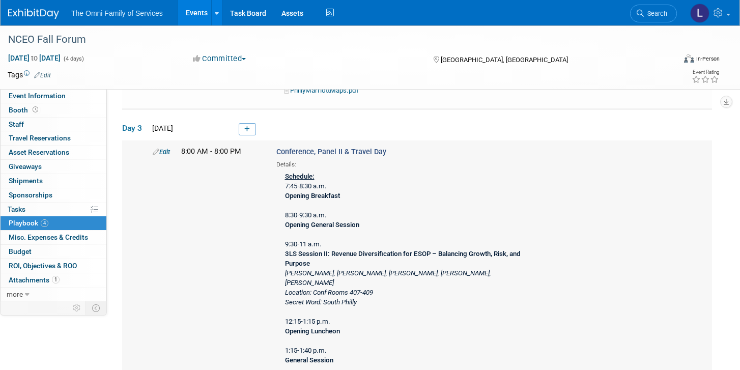
click at [170, 152] on link "Edit" at bounding box center [161, 152] width 17 height 8
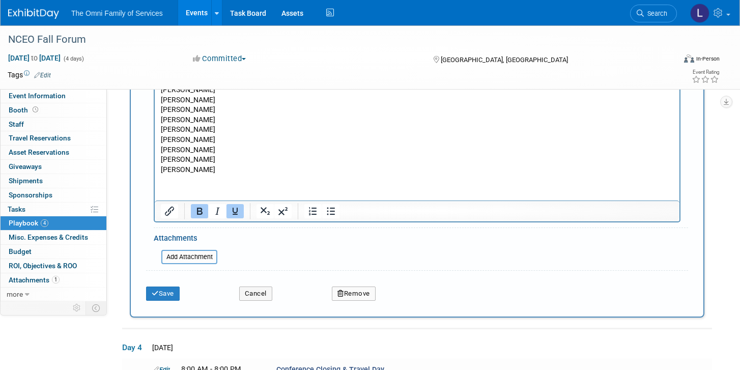
scroll to position [1560, 0]
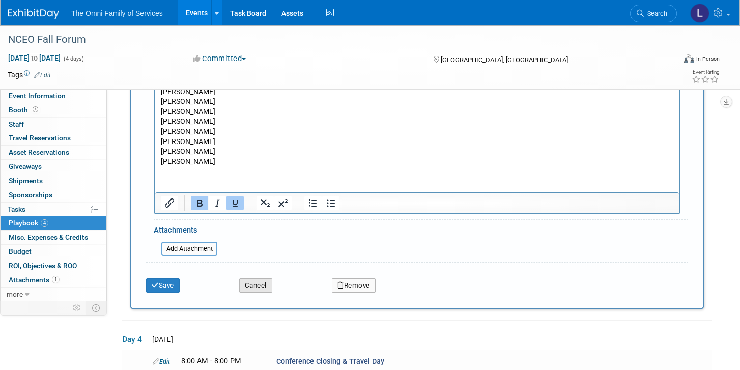
click at [245, 285] on button "Cancel" at bounding box center [255, 285] width 33 height 14
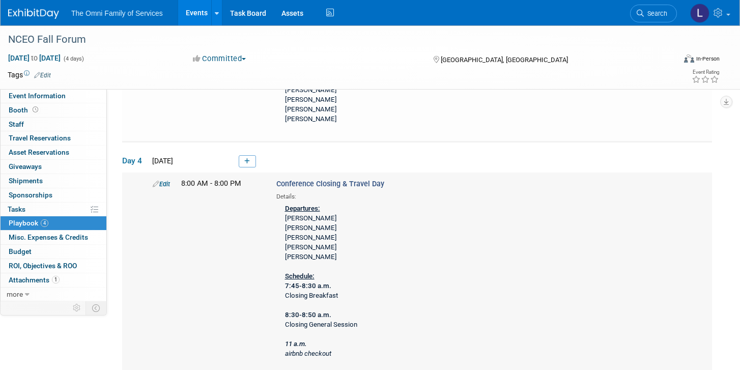
click at [158, 181] on icon at bounding box center [156, 184] width 7 height 7
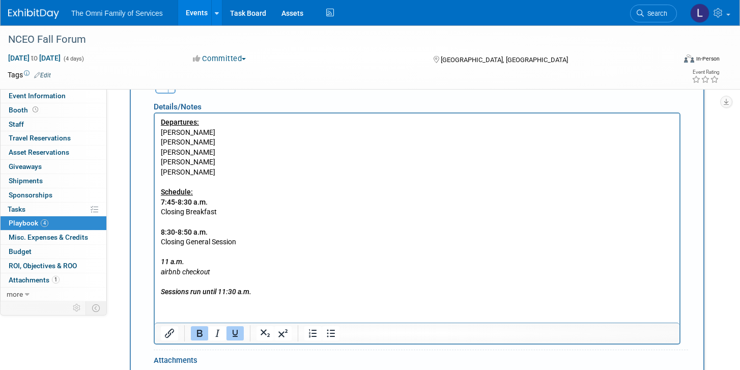
scroll to position [1693, 0]
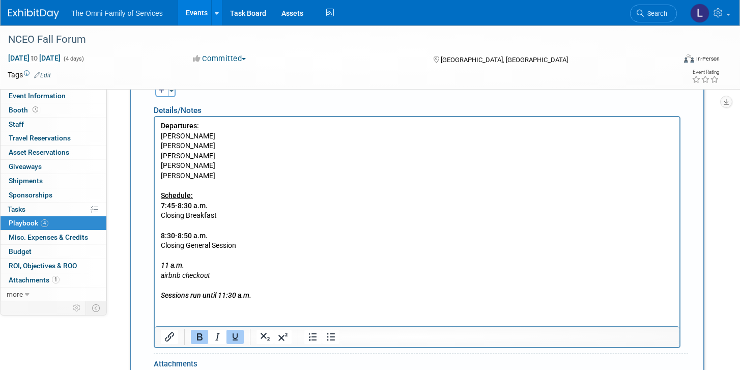
click at [179, 208] on b "7:45-8:30 a.m." at bounding box center [184, 205] width 47 height 8
click at [181, 213] on p "Departures: Mike Brady Austin Evans Mike Lenda Eric Strickland Shannon Litton S…" at bounding box center [417, 211] width 513 height 180
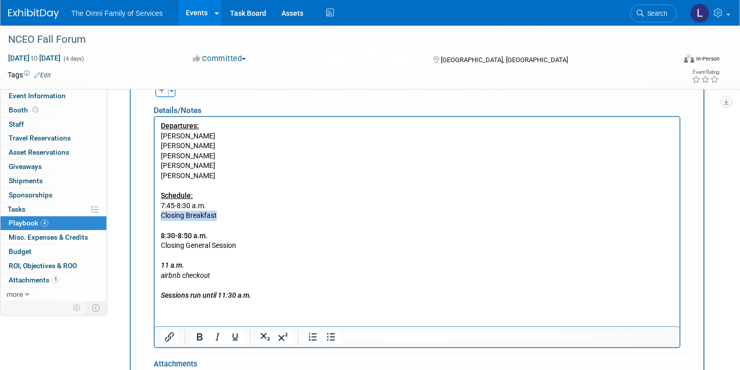
click at [181, 213] on p "Departures: Mike Brady Austin Evans Mike Lenda Eric Strickland Shannon Litton S…" at bounding box center [417, 211] width 513 height 180
click at [182, 234] on b "8:30-8:50 a.m." at bounding box center [184, 235] width 47 height 8
click at [183, 246] on p "Departures: Mike Brady Austin Evans Mike Lenda Eric Strickland Shannon Litton S…" at bounding box center [417, 211] width 513 height 180
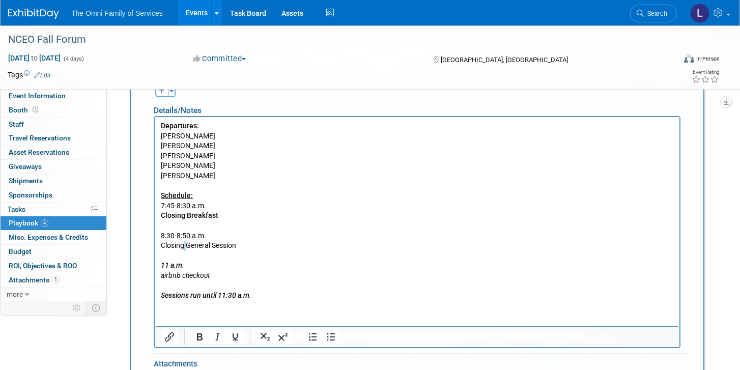
click at [183, 246] on p "Departures: Mike Brady Austin Evans Mike Lenda Eric Strickland Shannon Litton S…" at bounding box center [417, 211] width 513 height 180
click at [177, 268] on b "11 a.m." at bounding box center [172, 265] width 23 height 8
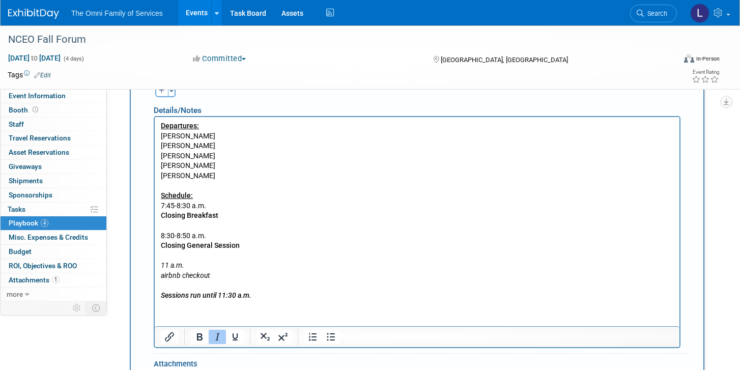
click at [176, 274] on icon "airbnb checkout" at bounding box center [185, 275] width 49 height 8
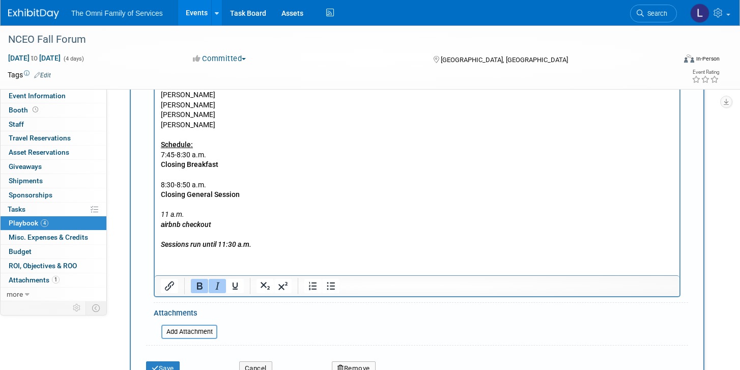
scroll to position [1754, 0]
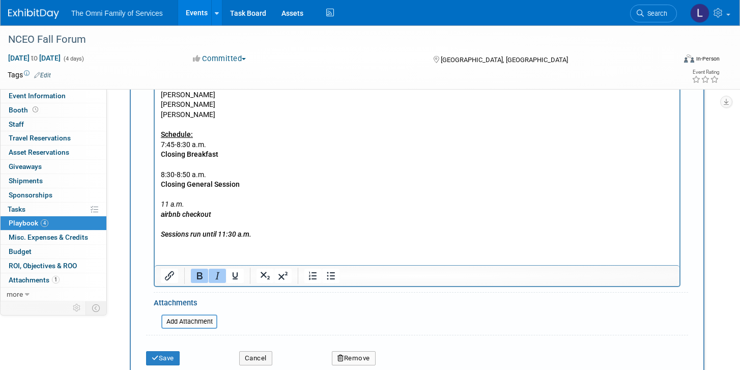
click at [158, 360] on div "Description (e.g. "Booth Duty" or "Meeting" or "Technical Demo" or "Work the Fl…" at bounding box center [417, 81] width 574 height 602
click at [158, 355] on icon "submit" at bounding box center [155, 358] width 7 height 7
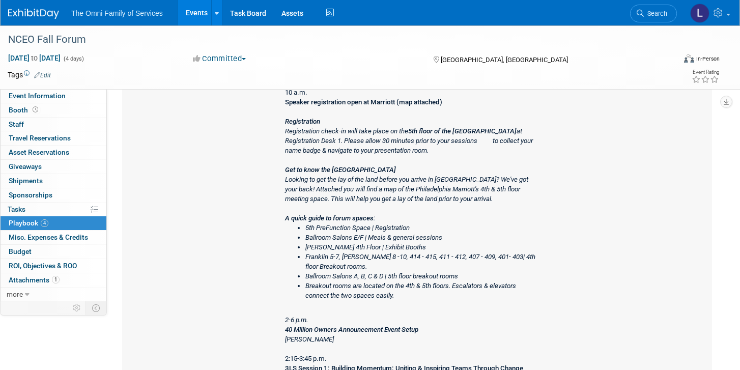
scroll to position [0, 0]
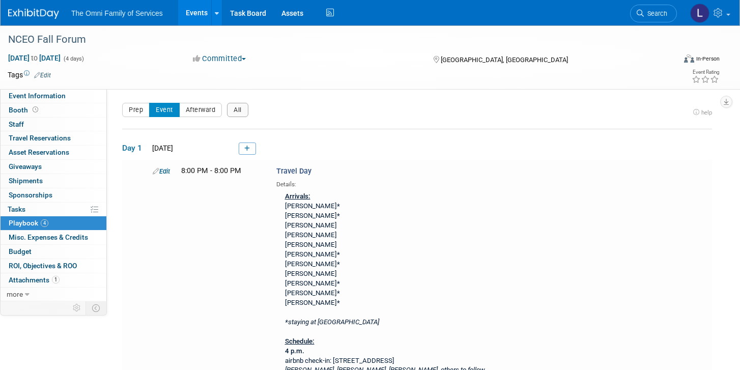
click at [720, 106] on div "Event Information Tab: Export tab to PDF Booth Tab: Export tab to PDF Staff Tab…" at bounding box center [726, 101] width 12 height 13
click at [725, 106] on button "button" at bounding box center [726, 102] width 12 height 12
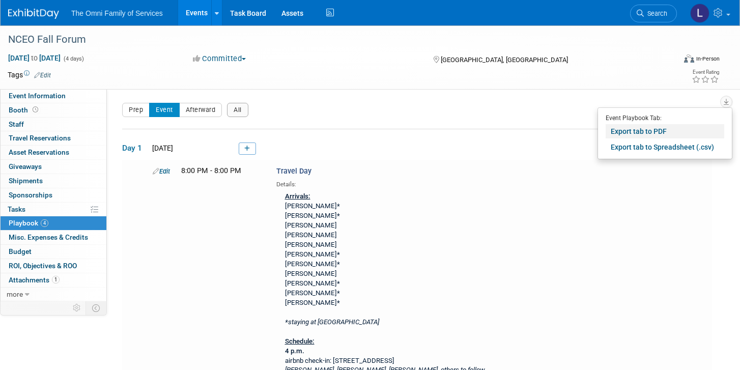
click at [633, 134] on link "Export tab to PDF" at bounding box center [664, 131] width 119 height 14
